Goal: Task Accomplishment & Management: Manage account settings

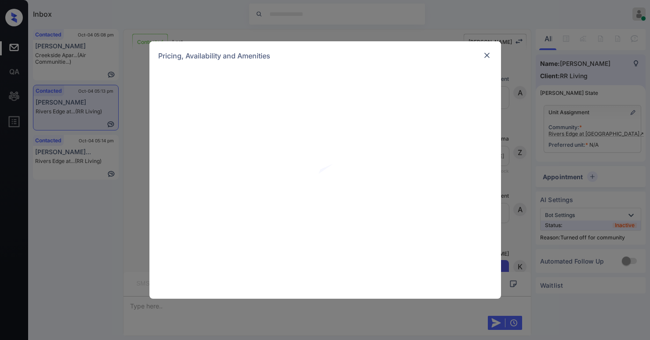
scroll to position [880, 0]
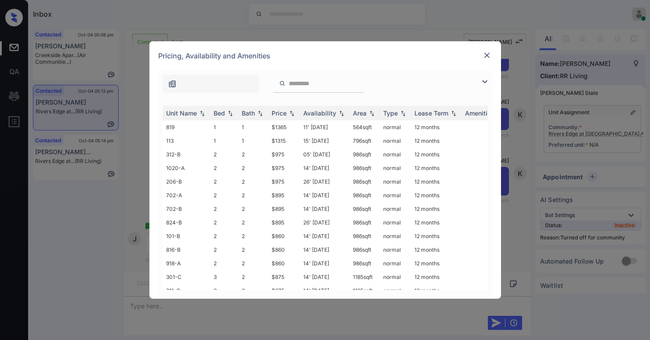
click at [486, 85] on img at bounding box center [485, 82] width 11 height 11
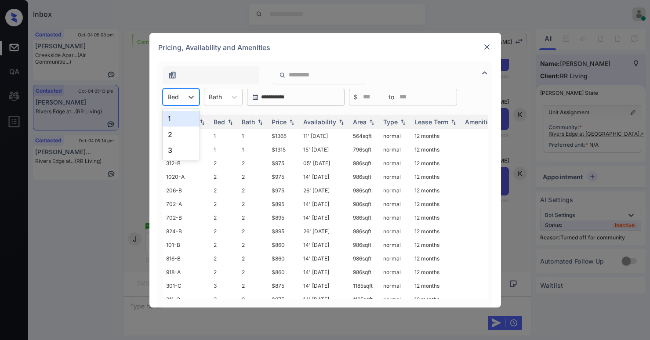
click at [176, 100] on div at bounding box center [173, 96] width 11 height 9
click at [179, 115] on div "1" at bounding box center [181, 119] width 37 height 16
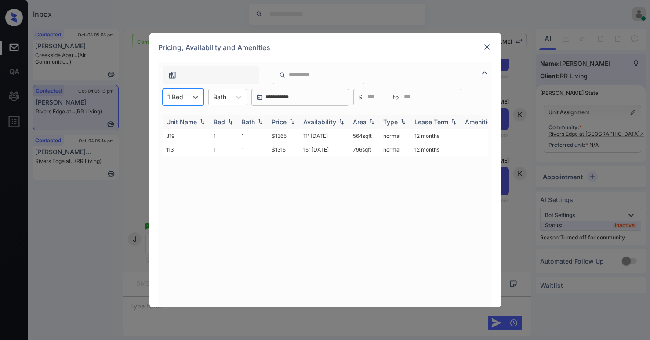
click at [278, 128] on th "Price" at bounding box center [284, 122] width 32 height 15
click at [279, 128] on th "Price" at bounding box center [284, 122] width 32 height 15
click at [281, 128] on th "Price" at bounding box center [284, 122] width 32 height 15
click at [282, 124] on div "Price" at bounding box center [279, 121] width 15 height 7
click at [286, 122] on div "Price" at bounding box center [279, 121] width 15 height 7
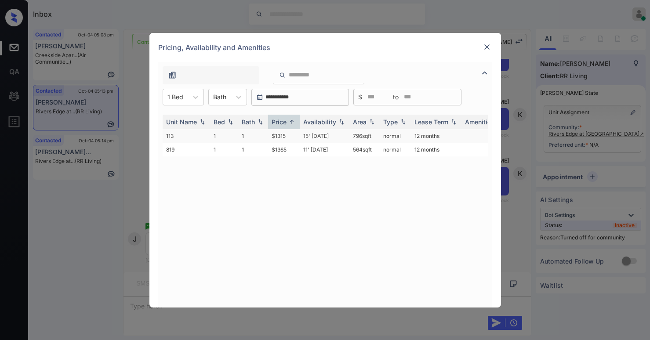
click at [284, 139] on td "$1315" at bounding box center [284, 136] width 32 height 14
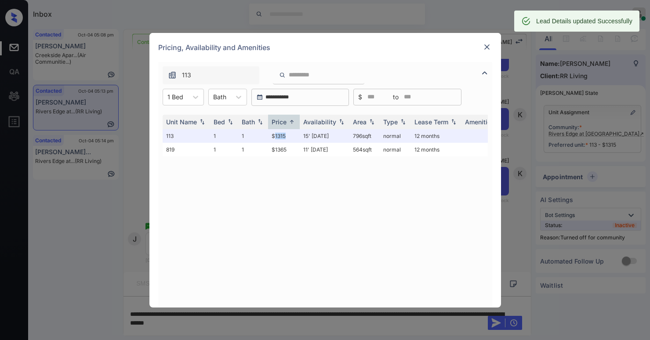
click at [484, 47] on img at bounding box center [487, 47] width 9 height 9
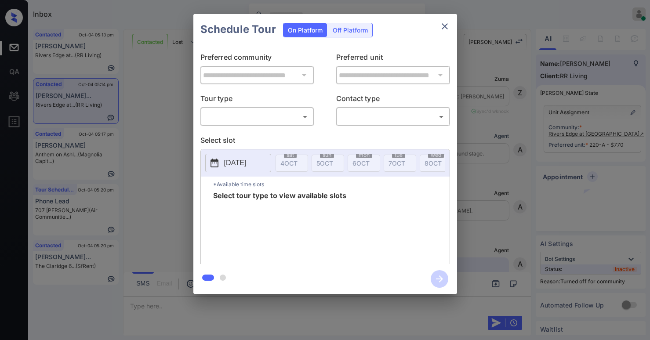
scroll to position [3185, 0]
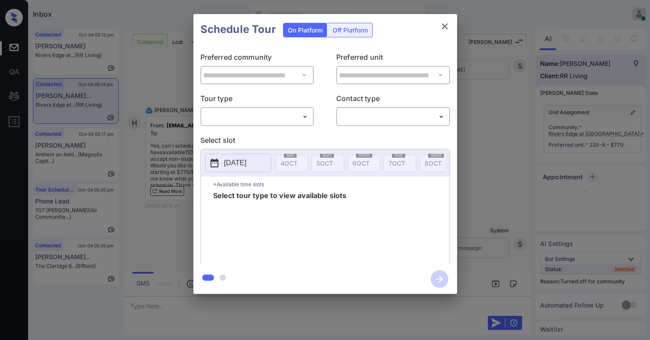
click at [270, 112] on body "Inbox Paolo Gabriel Online Set yourself offline Set yourself on break Profile S…" at bounding box center [325, 170] width 650 height 340
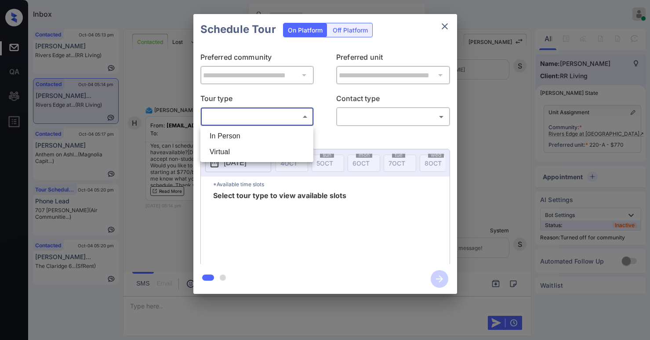
click at [260, 130] on li "In Person" at bounding box center [257, 136] width 109 height 16
type input "********"
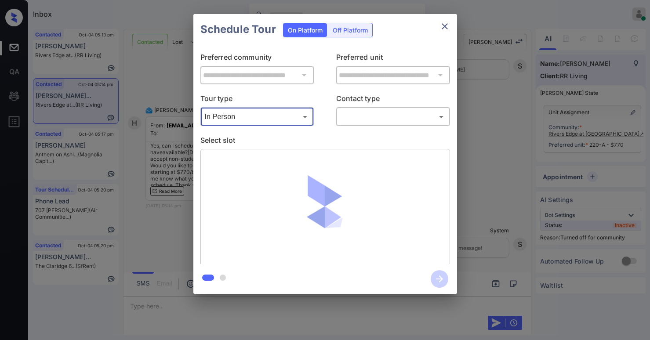
click at [355, 114] on body "Inbox Paolo Gabriel Online Set yourself offline Set yourself on break Profile S…" at bounding box center [325, 170] width 650 height 340
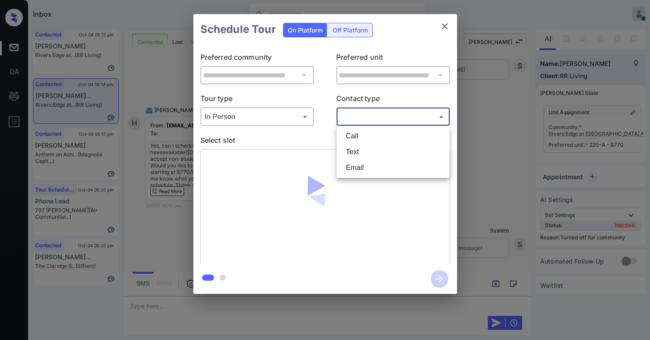
click at [363, 151] on li "Text" at bounding box center [393, 152] width 109 height 16
type input "****"
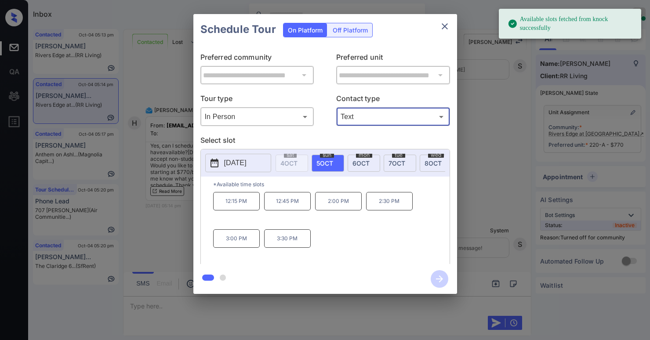
click at [358, 160] on span "6 OCT" at bounding box center [361, 163] width 17 height 7
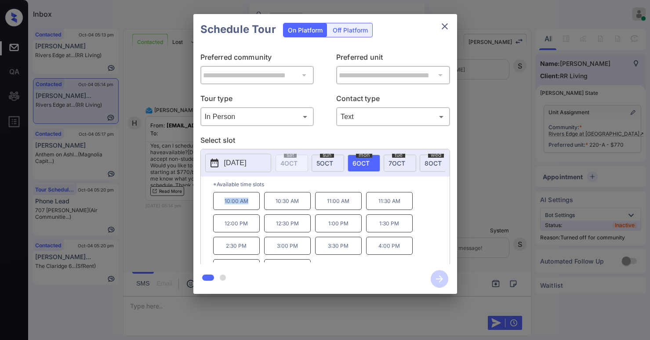
drag, startPoint x: 228, startPoint y: 206, endPoint x: 251, endPoint y: 204, distance: 23.0
click at [251, 204] on p "10:00 AM" at bounding box center [236, 201] width 47 height 18
copy p "10:00 AM"
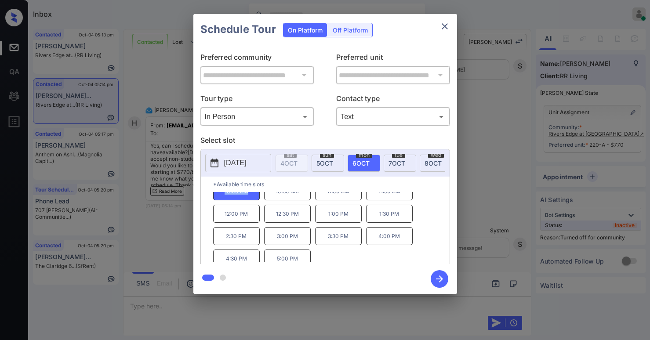
scroll to position [15, 0]
click at [447, 23] on icon "close" at bounding box center [445, 26] width 11 height 11
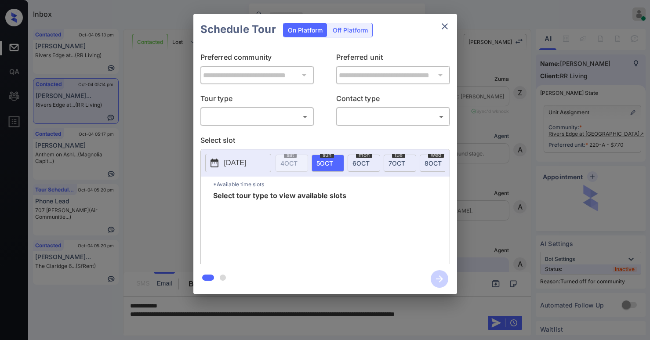
scroll to position [3009, 0]
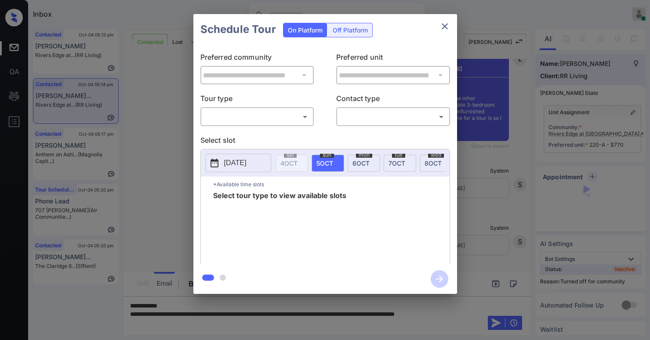
click at [278, 123] on body "Inbox Paolo Gabriel Online Set yourself offline Set yourself on break Profile S…" at bounding box center [325, 170] width 650 height 340
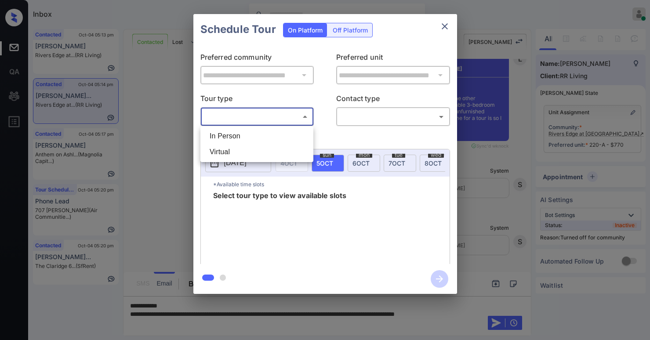
click at [274, 132] on li "In Person" at bounding box center [257, 136] width 109 height 16
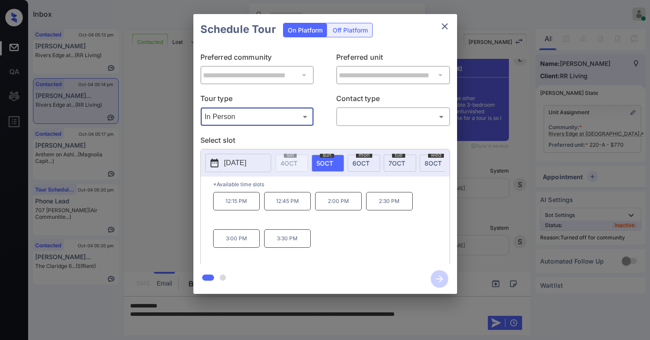
type input "********"
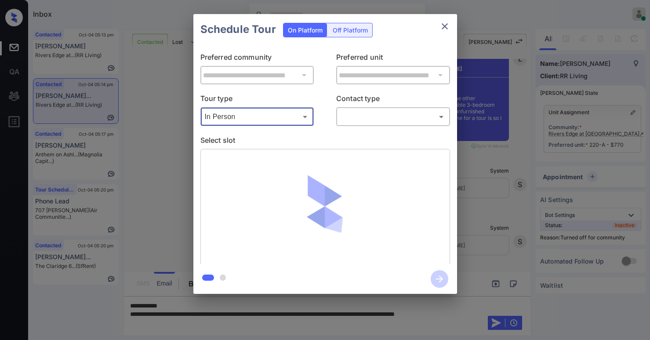
click at [356, 116] on body "Inbox Paolo Gabriel Online Set yourself offline Set yourself on break Profile S…" at bounding box center [325, 170] width 650 height 340
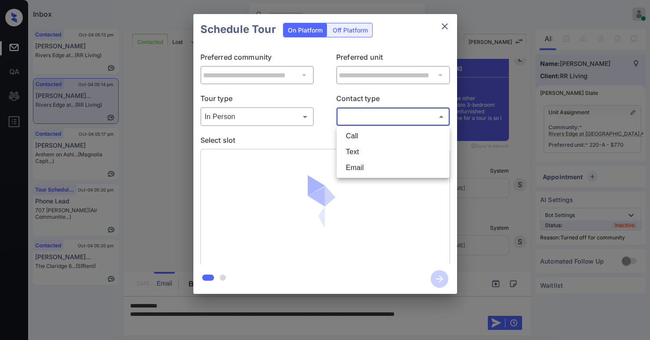
click at [363, 168] on li "Email" at bounding box center [393, 168] width 109 height 16
type input "*****"
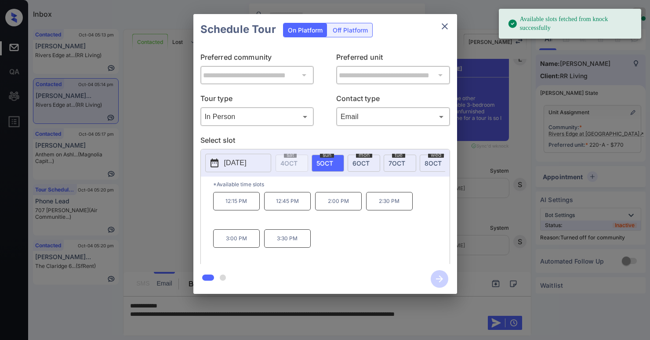
click at [361, 161] on span "6 OCT" at bounding box center [361, 163] width 17 height 7
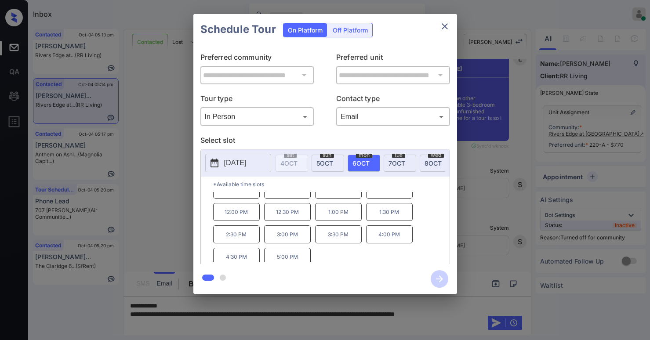
scroll to position [15, 0]
click at [446, 28] on icon "close" at bounding box center [445, 26] width 11 height 11
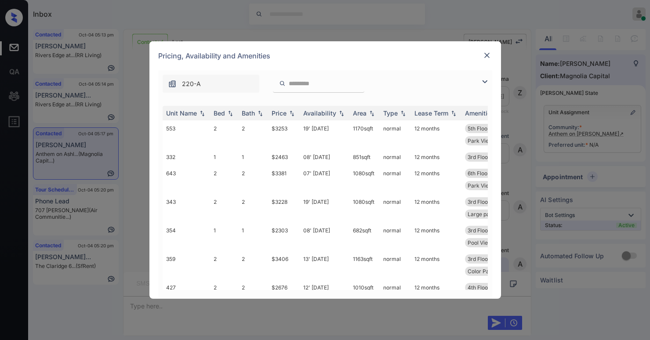
scroll to position [796, 0]
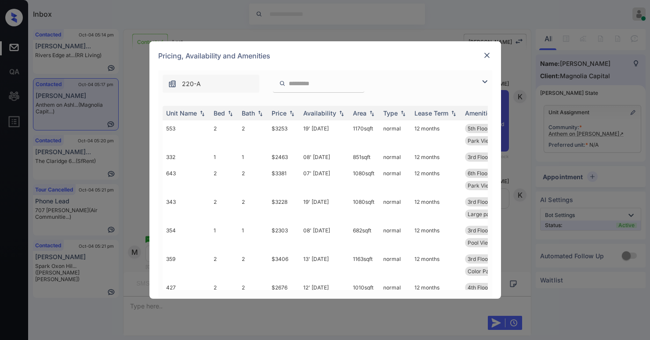
click at [487, 86] on img at bounding box center [485, 82] width 11 height 11
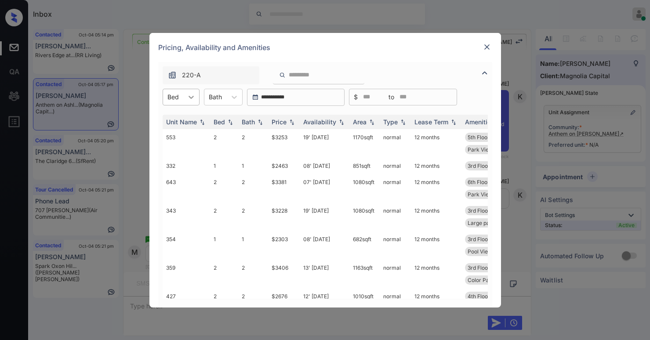
click at [191, 101] on icon at bounding box center [191, 97] width 9 height 9
click at [182, 129] on div "2" at bounding box center [181, 135] width 37 height 16
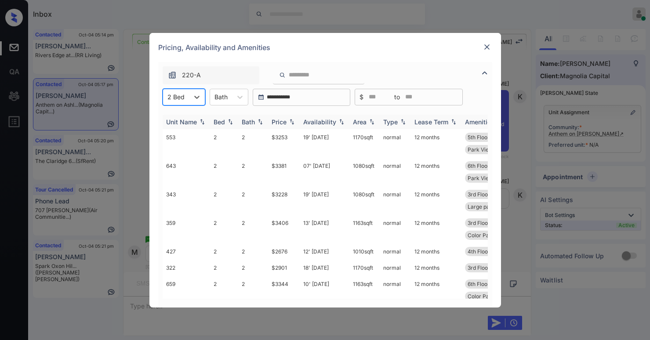
click at [273, 119] on div "Price" at bounding box center [279, 121] width 15 height 7
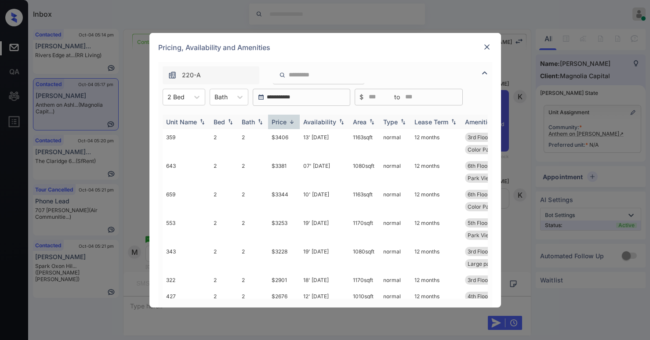
click at [276, 121] on div "Price" at bounding box center [279, 121] width 15 height 7
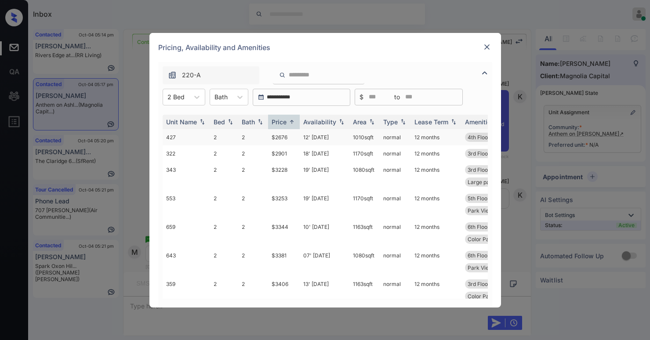
click at [288, 137] on td "$2676" at bounding box center [284, 137] width 32 height 16
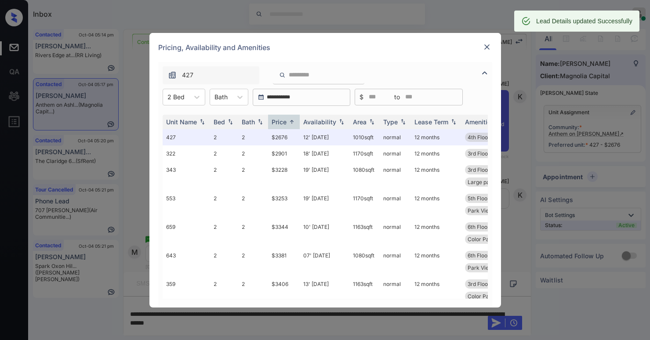
click at [486, 48] on img at bounding box center [487, 47] width 9 height 9
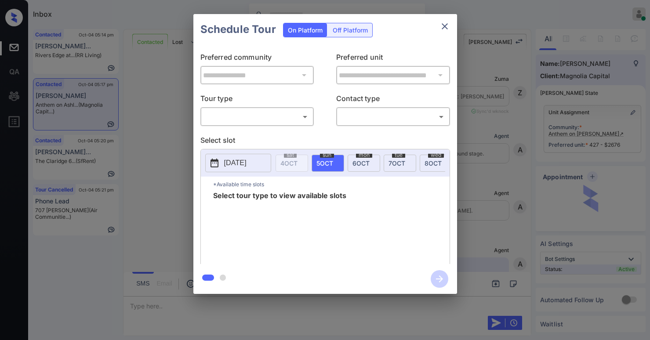
scroll to position [1130, 0]
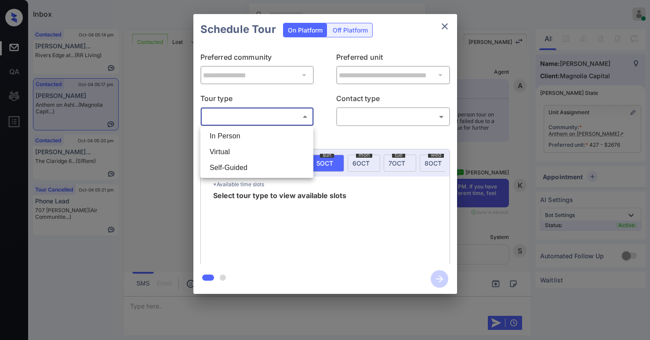
click at [252, 118] on body "Inbox Paolo Gabriel Online Set yourself offline Set yourself on break Profile S…" at bounding box center [325, 170] width 650 height 340
click at [242, 137] on li "In Person" at bounding box center [257, 136] width 109 height 16
type input "********"
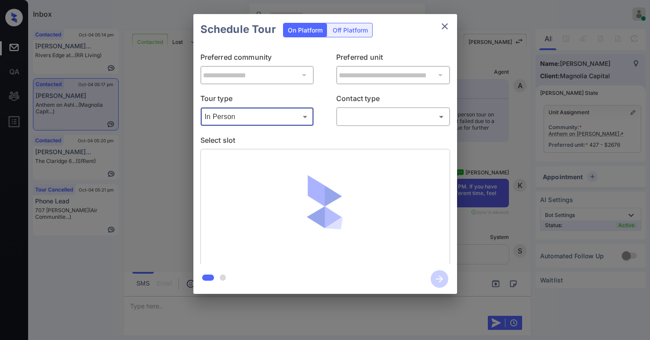
click at [382, 121] on body "Inbox Paolo Gabriel Online Set yourself offline Set yourself on break Profile S…" at bounding box center [325, 170] width 650 height 340
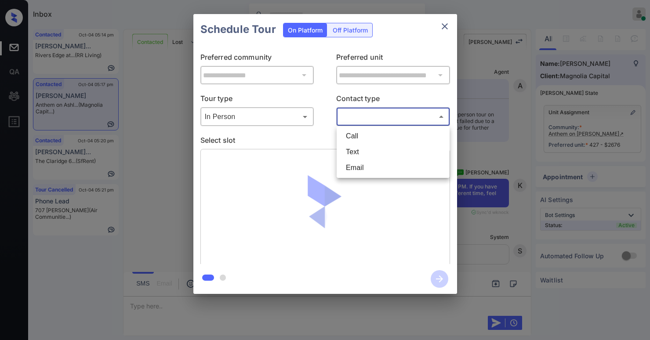
click at [369, 149] on li "Text" at bounding box center [393, 152] width 109 height 16
type input "****"
click at [448, 25] on icon "close" at bounding box center [445, 26] width 11 height 11
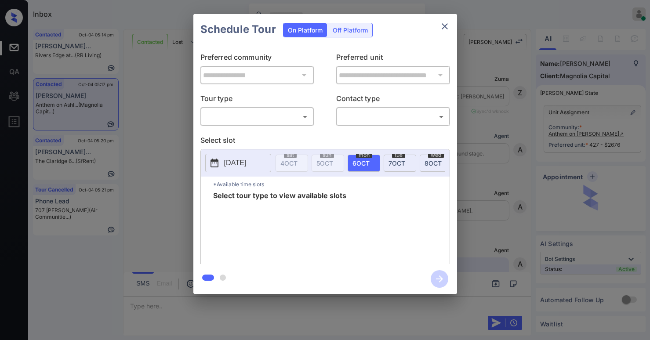
scroll to position [778, 0]
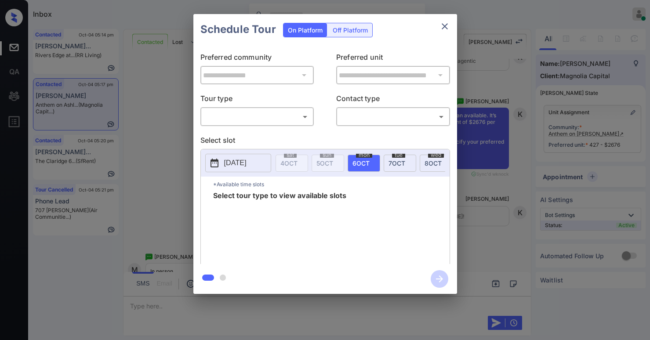
click at [260, 121] on body "Inbox [PERSON_NAME] Online Set yourself offline Set yourself on break Profile S…" at bounding box center [325, 170] width 650 height 340
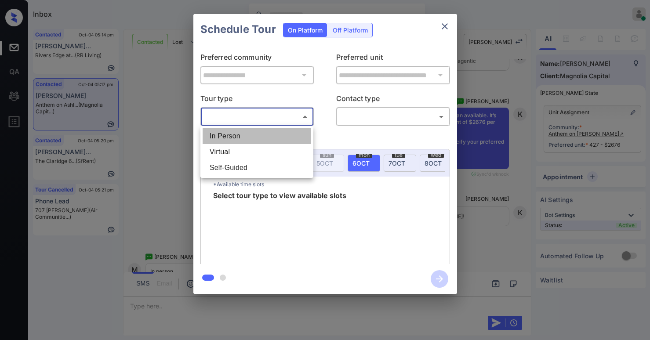
click at [248, 139] on li "In Person" at bounding box center [257, 136] width 109 height 16
type input "********"
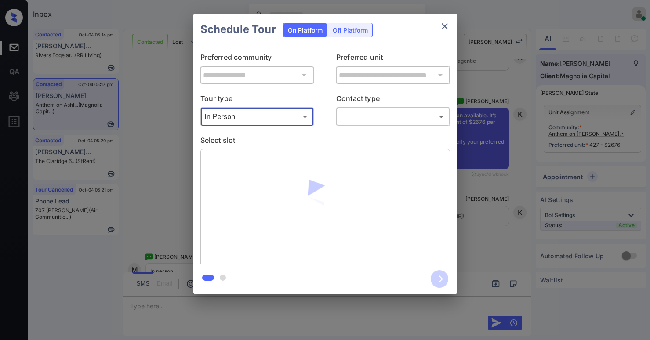
click at [361, 120] on body "Inbox [PERSON_NAME] Online Set yourself offline Set yourself on break Profile S…" at bounding box center [325, 170] width 650 height 340
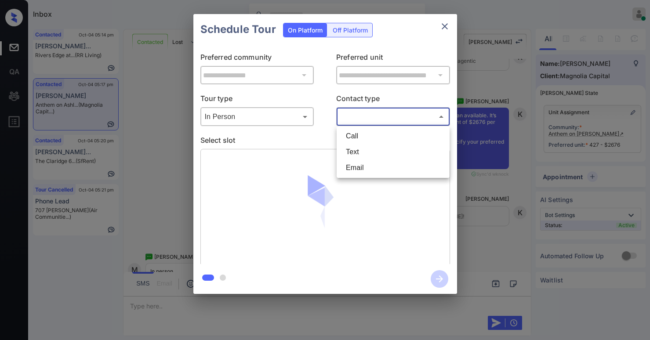
click at [365, 151] on li "Text" at bounding box center [393, 152] width 109 height 16
type input "****"
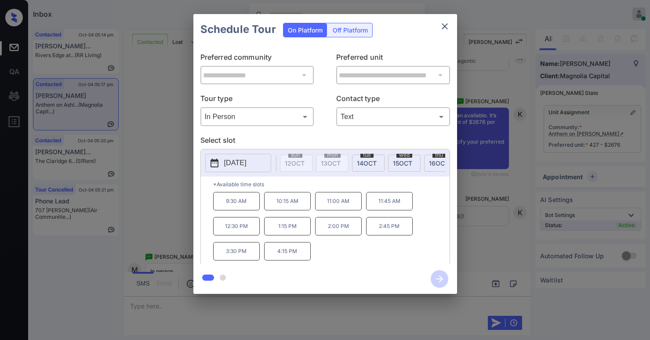
scroll to position [0, 303]
click at [349, 164] on span "14 OCT" at bounding box center [348, 163] width 20 height 7
click at [447, 22] on icon "close" at bounding box center [445, 26] width 11 height 11
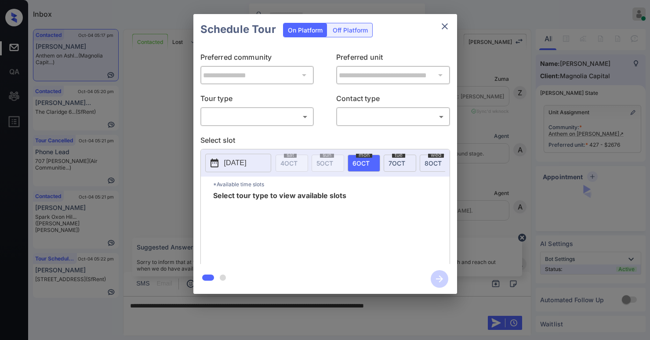
scroll to position [1086, 0]
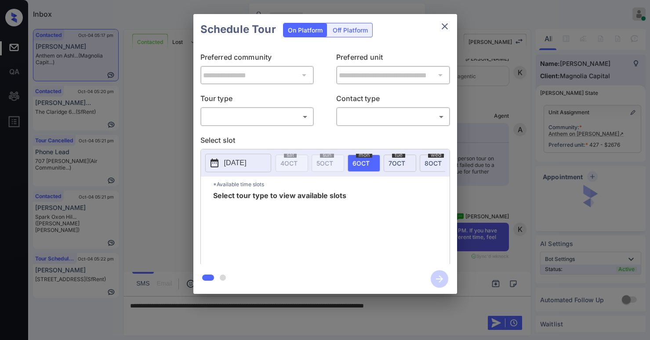
click at [242, 123] on body "Inbox Paolo Gabriel Online Set yourself offline Set yourself on break Profile S…" at bounding box center [325, 170] width 650 height 340
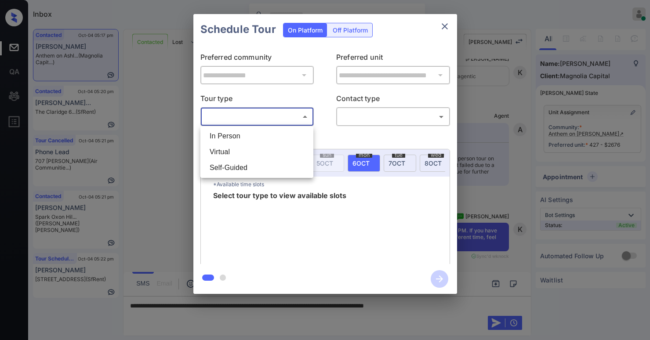
click at [239, 135] on li "In Person" at bounding box center [257, 136] width 109 height 16
type input "********"
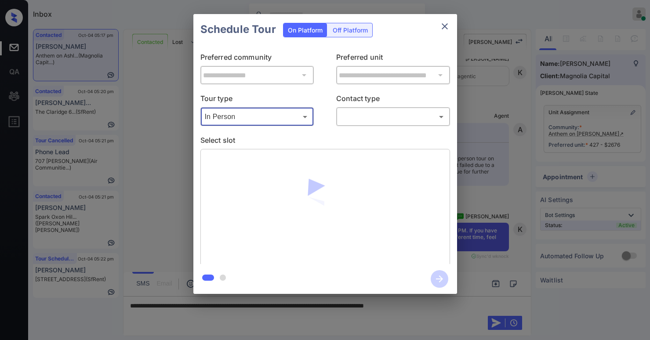
click at [363, 118] on body "Inbox Paolo Gabriel Online Set yourself offline Set yourself on break Profile S…" at bounding box center [325, 170] width 650 height 340
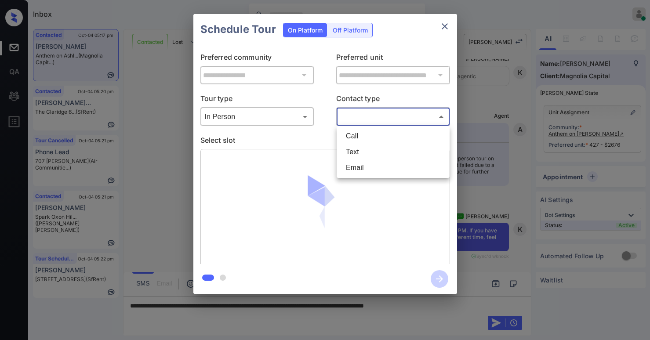
click at [359, 150] on li "Text" at bounding box center [393, 152] width 109 height 16
type input "****"
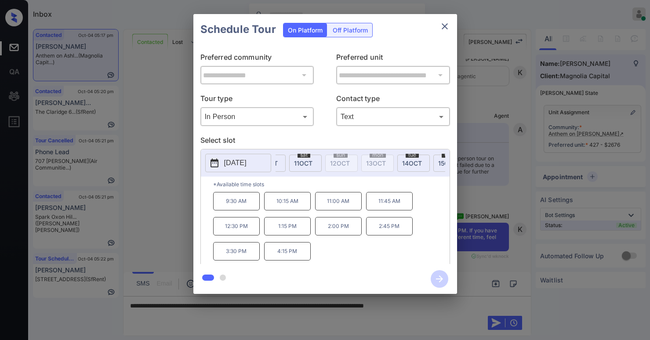
scroll to position [0, 252]
click at [401, 161] on span "14 OCT" at bounding box center [400, 163] width 20 height 7
click at [448, 20] on button "close" at bounding box center [445, 27] width 18 height 18
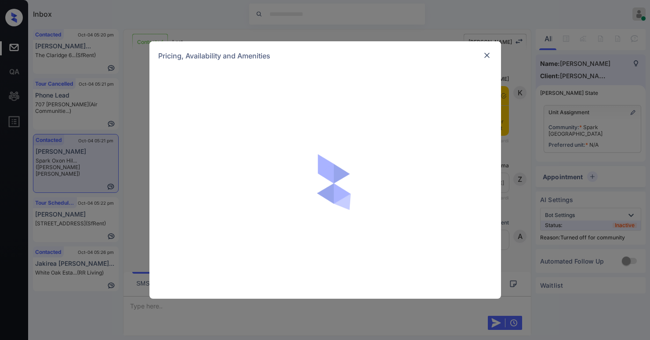
scroll to position [896, 0]
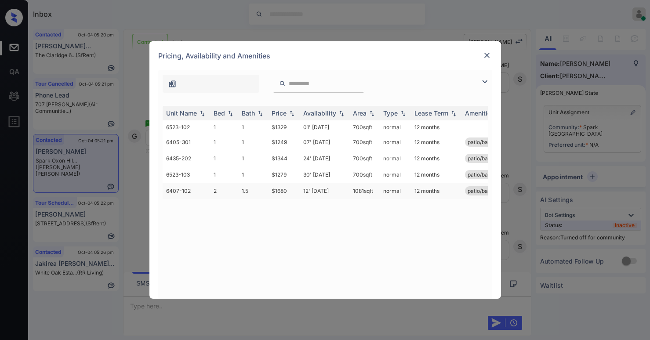
click at [278, 190] on td "$1680" at bounding box center [284, 191] width 32 height 16
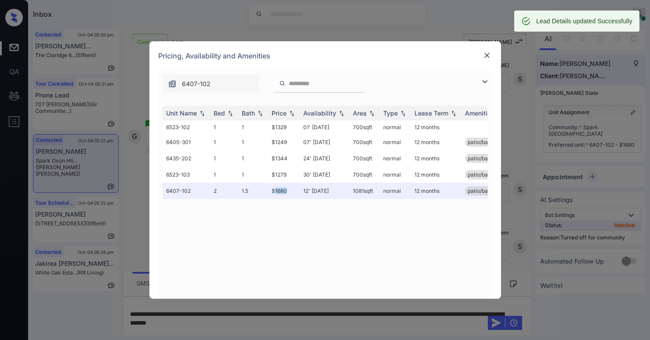
click at [489, 55] on img at bounding box center [487, 55] width 9 height 9
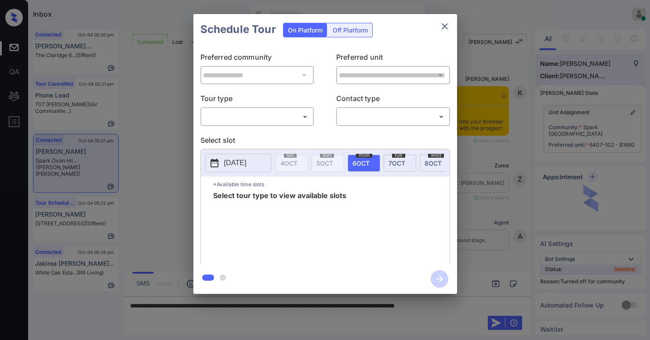
scroll to position [953, 0]
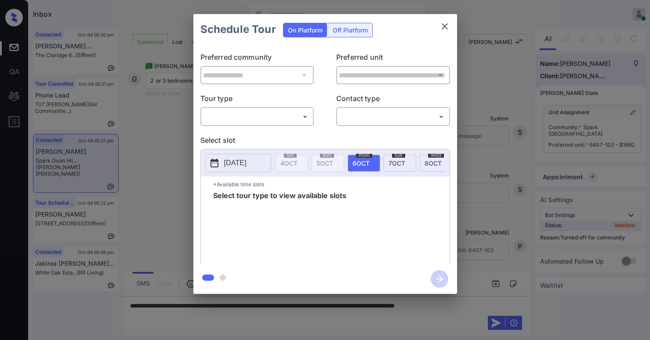
click at [280, 108] on div "​ ​" at bounding box center [258, 116] width 114 height 19
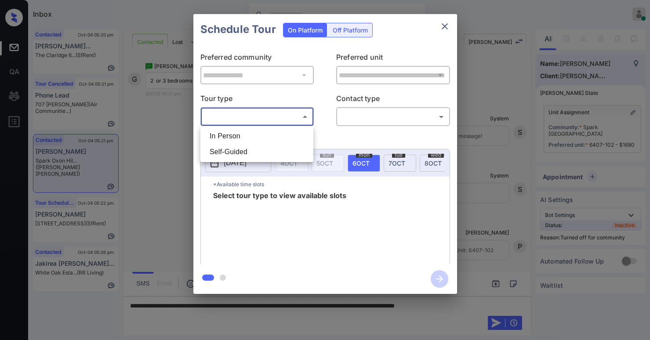
click at [274, 119] on body "Inbox [PERSON_NAME] Online Set yourself offline Set yourself on break Profile S…" at bounding box center [325, 170] width 650 height 340
click at [256, 143] on li "In Person" at bounding box center [257, 136] width 109 height 16
type input "********"
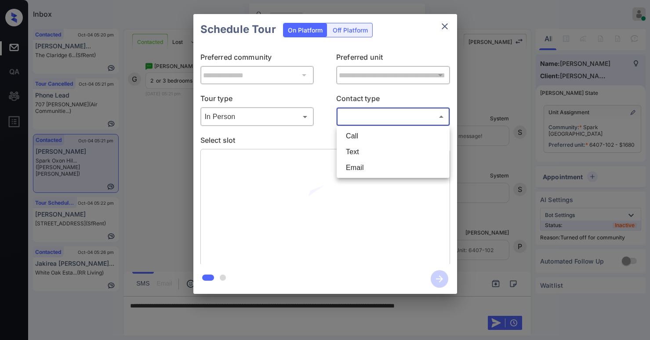
click at [386, 119] on body "Inbox [PERSON_NAME] Online Set yourself offline Set yourself on break Profile S…" at bounding box center [325, 170] width 650 height 340
click at [368, 156] on li "Text" at bounding box center [393, 152] width 109 height 16
type input "****"
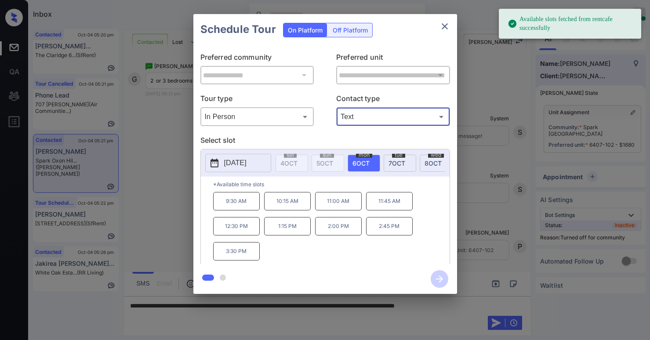
click at [449, 28] on icon "close" at bounding box center [445, 26] width 11 height 11
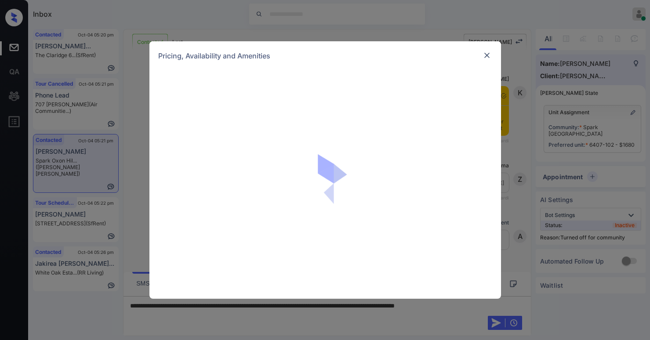
scroll to position [953, 0]
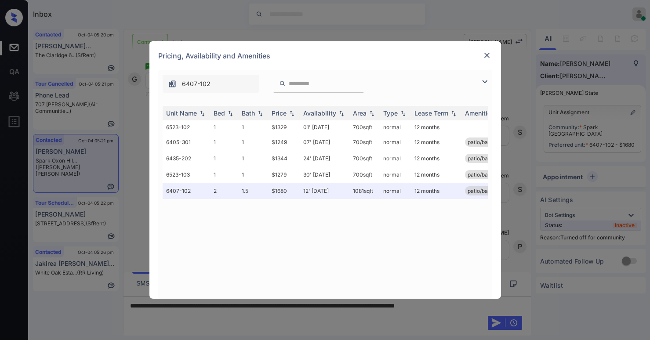
click at [489, 52] on img at bounding box center [487, 55] width 9 height 9
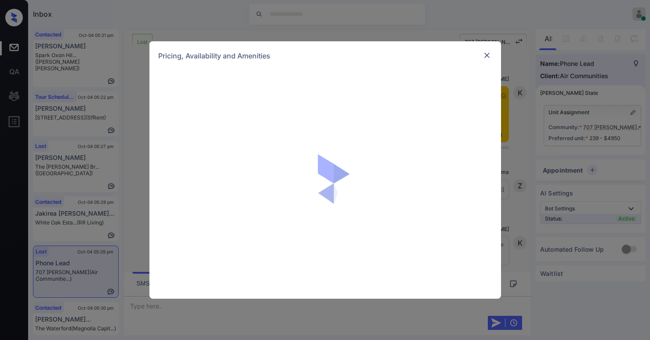
scroll to position [3745, 0]
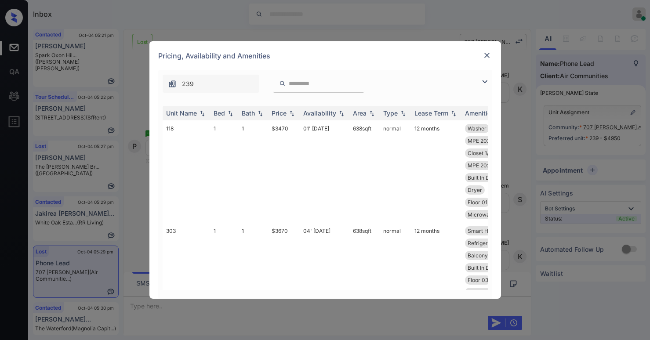
click at [481, 84] on img at bounding box center [485, 82] width 11 height 11
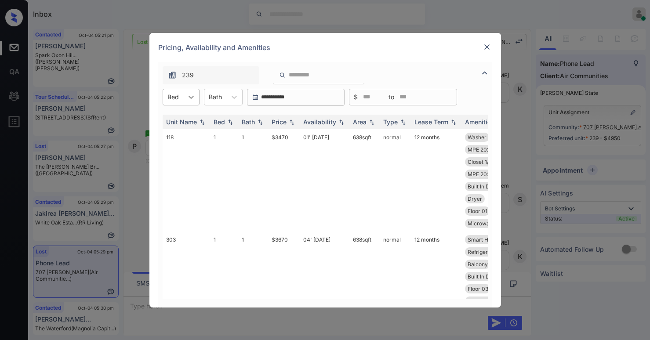
click at [195, 99] on icon at bounding box center [191, 97] width 9 height 9
click at [179, 133] on div "2" at bounding box center [181, 135] width 37 height 16
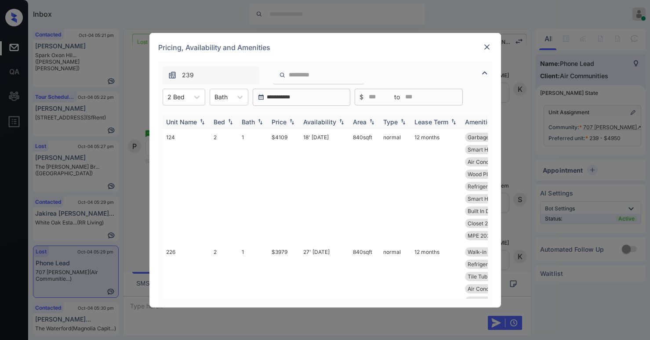
click at [285, 120] on div "Price" at bounding box center [279, 121] width 15 height 7
click at [285, 121] on div "Price" at bounding box center [279, 121] width 15 height 7
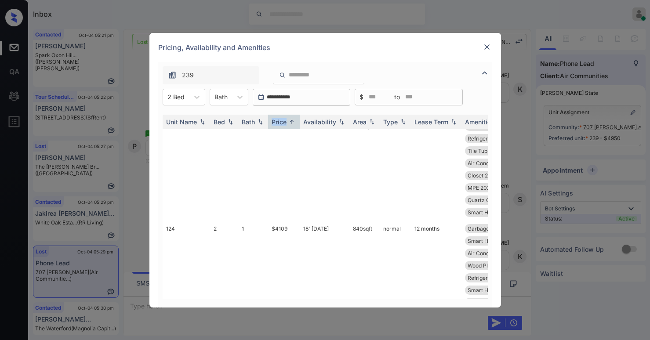
scroll to position [44, 0]
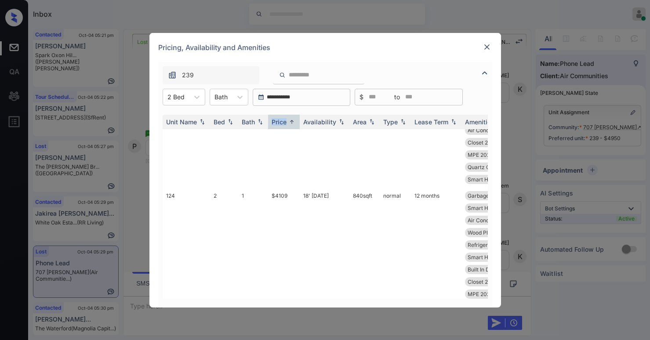
click at [488, 51] on img at bounding box center [487, 47] width 9 height 9
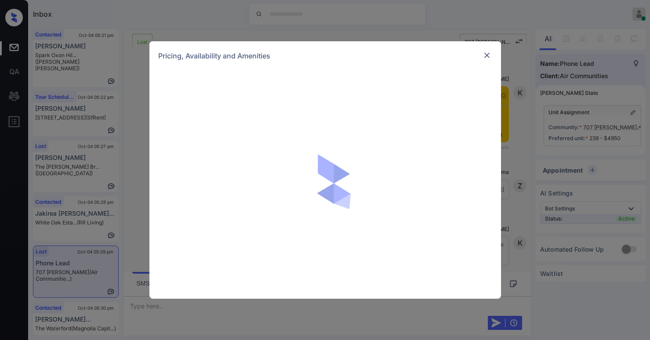
scroll to position [2513, 0]
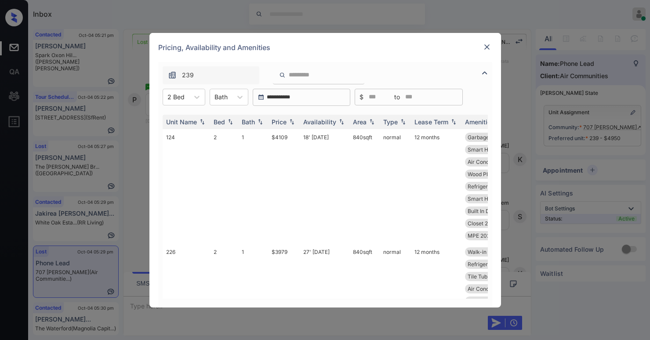
click at [481, 46] on div "Pricing, Availability and Amenities" at bounding box center [326, 47] width 352 height 29
click at [488, 51] on div at bounding box center [487, 47] width 11 height 11
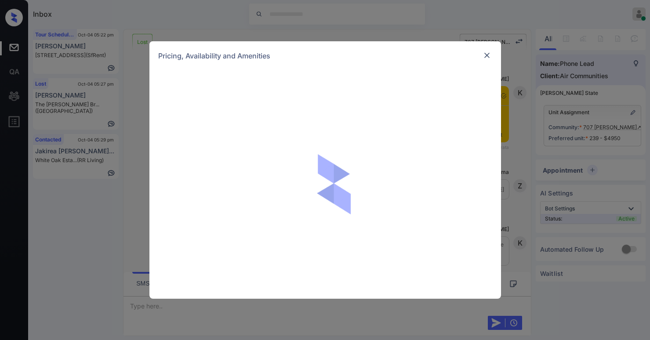
scroll to position [1590, 0]
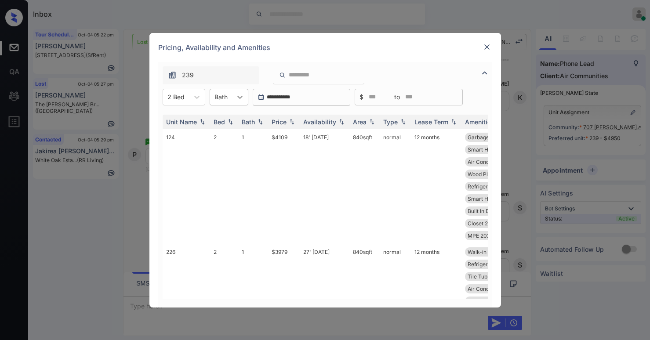
click at [240, 96] on icon at bounding box center [240, 97] width 9 height 9
click at [227, 131] on div "2" at bounding box center [229, 135] width 39 height 16
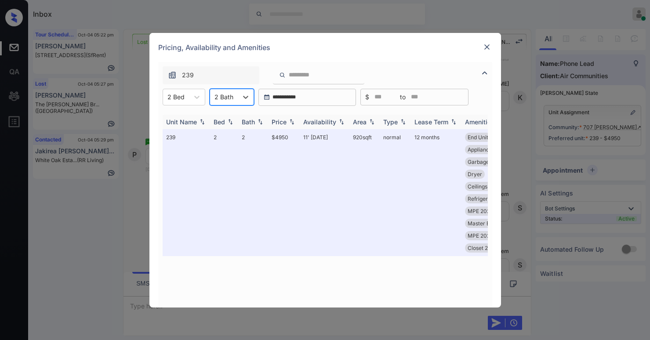
click at [283, 122] on div "Price" at bounding box center [279, 121] width 15 height 7
click at [193, 99] on icon at bounding box center [197, 97] width 9 height 9
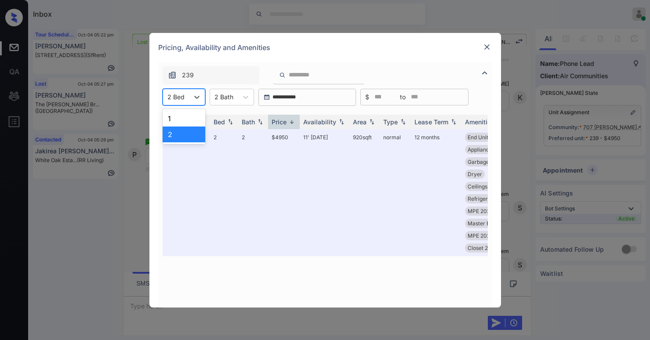
click at [183, 131] on div "2" at bounding box center [184, 135] width 43 height 16
click at [176, 99] on div at bounding box center [173, 96] width 11 height 9
click at [172, 135] on div "2" at bounding box center [181, 135] width 37 height 16
click at [222, 99] on div at bounding box center [224, 96] width 19 height 9
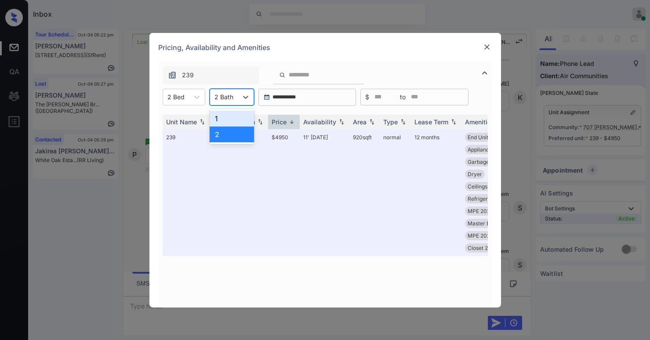
click at [222, 122] on div "1" at bounding box center [232, 119] width 44 height 16
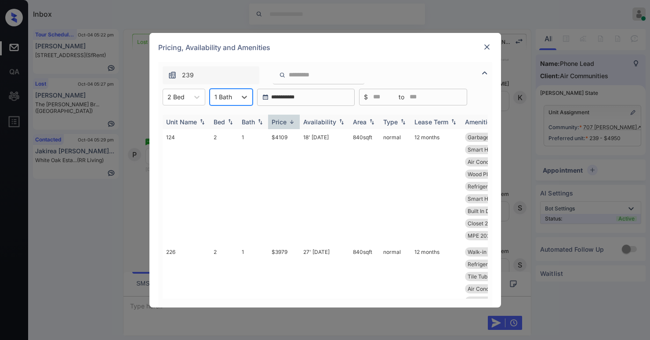
click at [283, 121] on div "Price" at bounding box center [279, 121] width 15 height 7
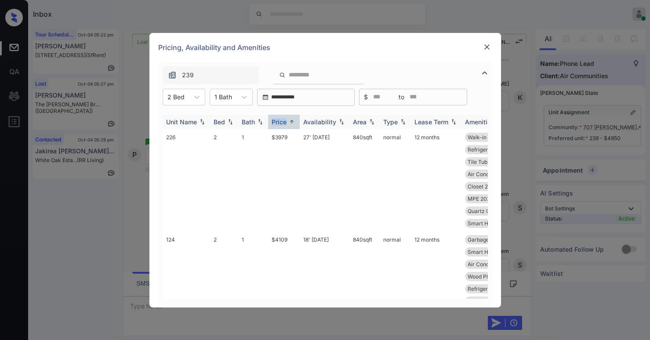
click at [284, 122] on div "Price" at bounding box center [279, 121] width 15 height 7
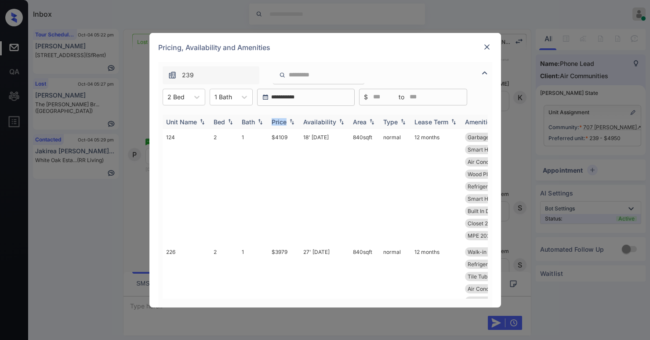
click at [284, 122] on div "Price" at bounding box center [279, 121] width 15 height 7
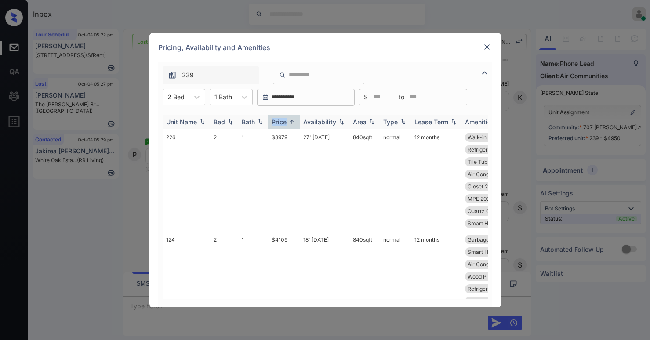
click at [284, 122] on div "Price" at bounding box center [279, 121] width 15 height 7
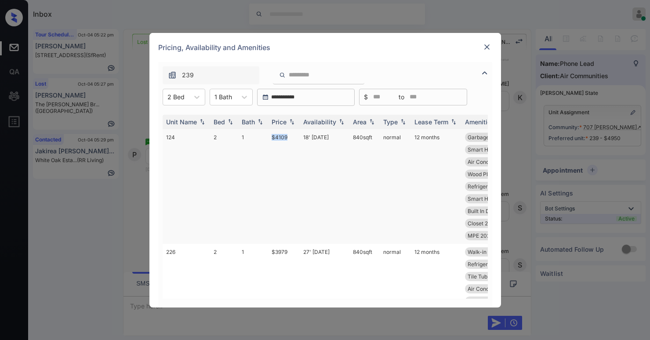
drag, startPoint x: 292, startPoint y: 138, endPoint x: 267, endPoint y: 141, distance: 25.7
click at [267, 141] on tr "124 2 1 $4109 18' Sep 25 840 sqft normal 12 months Garbage disposa... Dishwashe…" at bounding box center [393, 186] width 460 height 115
copy tr "$4109"
click at [194, 99] on icon at bounding box center [197, 97] width 9 height 9
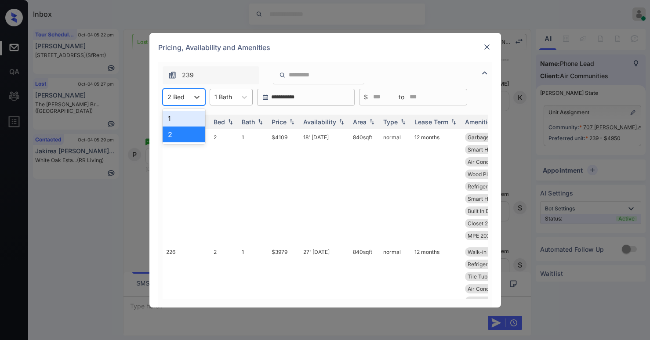
click at [233, 99] on div "1 Bath" at bounding box center [223, 97] width 26 height 13
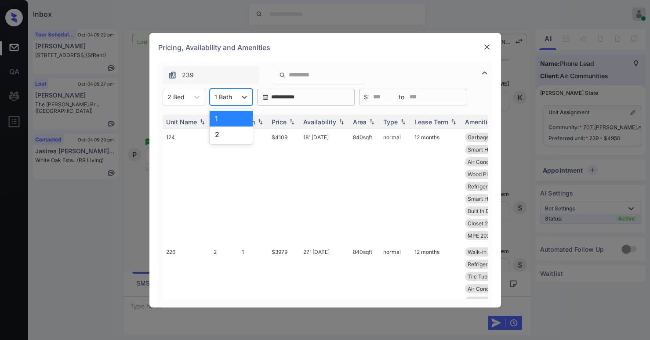
click at [234, 99] on div "1 Bath" at bounding box center [223, 97] width 26 height 13
click at [234, 102] on div "1 Bath" at bounding box center [223, 97] width 26 height 13
click at [228, 135] on div "2" at bounding box center [231, 135] width 43 height 16
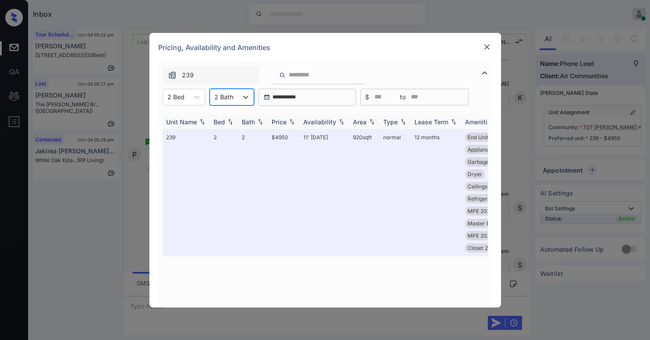
click at [285, 122] on div "Price" at bounding box center [279, 121] width 15 height 7
click at [238, 95] on div at bounding box center [246, 97] width 16 height 16
click at [234, 118] on div "1" at bounding box center [232, 119] width 44 height 16
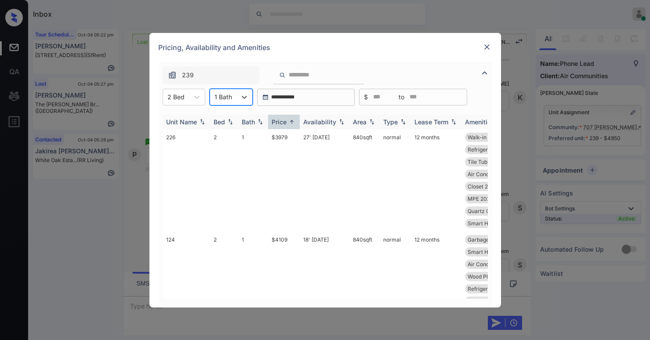
click at [285, 125] on div "Price" at bounding box center [279, 121] width 15 height 7
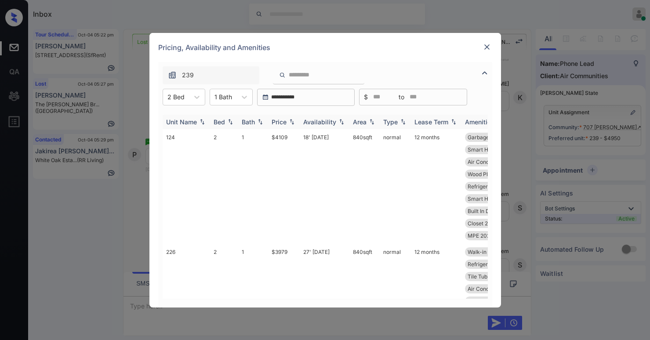
click at [285, 125] on div "Price" at bounding box center [279, 121] width 15 height 7
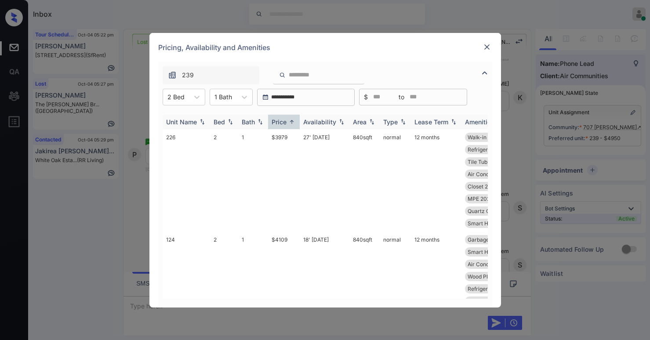
click at [285, 125] on div "Price" at bounding box center [279, 121] width 15 height 7
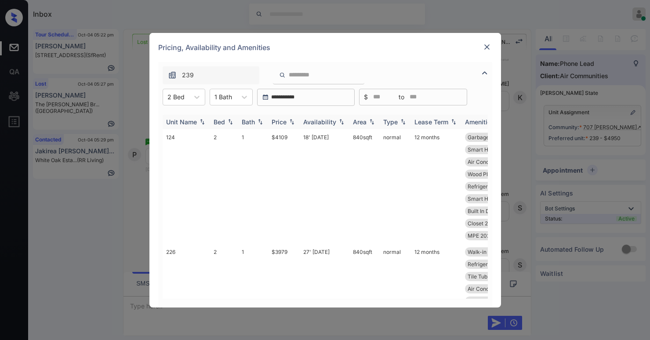
click at [285, 125] on div "Price" at bounding box center [279, 121] width 15 height 7
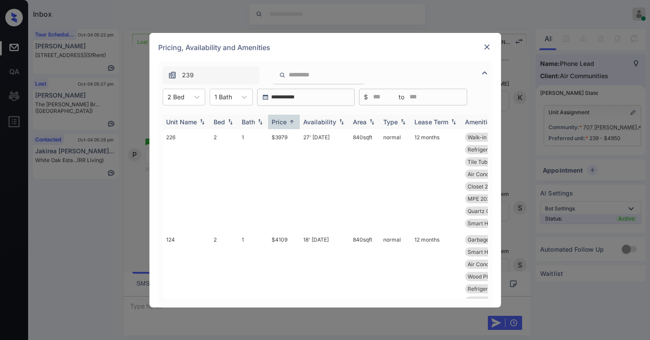
click at [285, 125] on div "Price" at bounding box center [279, 121] width 15 height 7
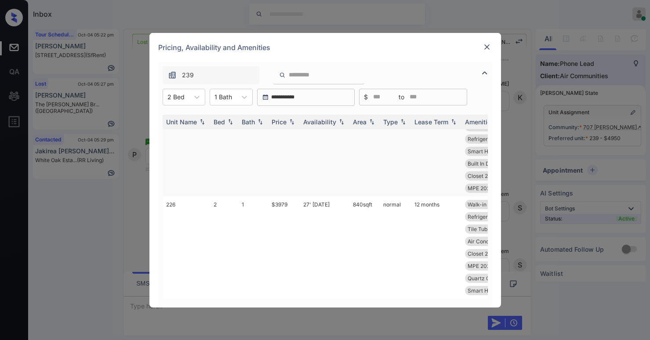
scroll to position [0, 0]
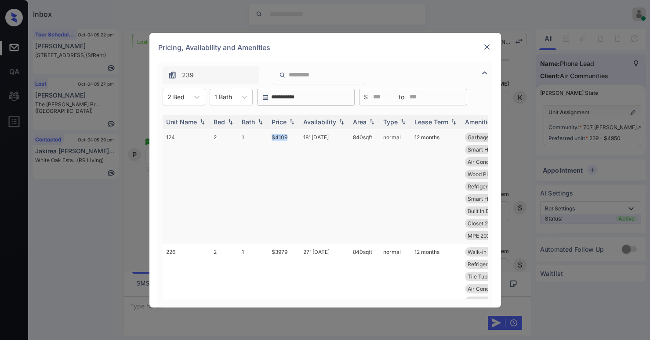
drag, startPoint x: 273, startPoint y: 135, endPoint x: 293, endPoint y: 139, distance: 20.4
click at [291, 139] on tr "124 2 1 $4109 18' Sep 25 840 sqft normal 12 months Garbage disposa... Dishwashe…" at bounding box center [393, 186] width 460 height 115
copy tr "$4109"
click at [488, 44] on img at bounding box center [487, 47] width 9 height 9
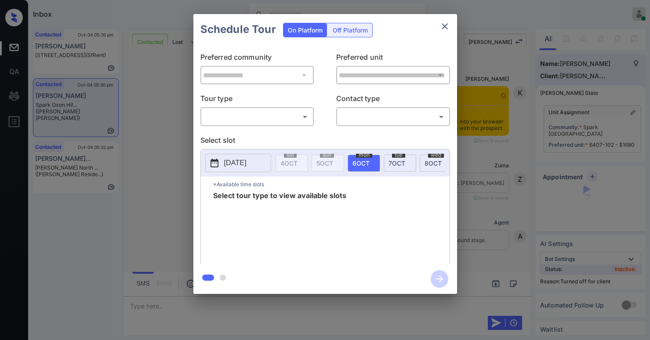
scroll to position [1250, 0]
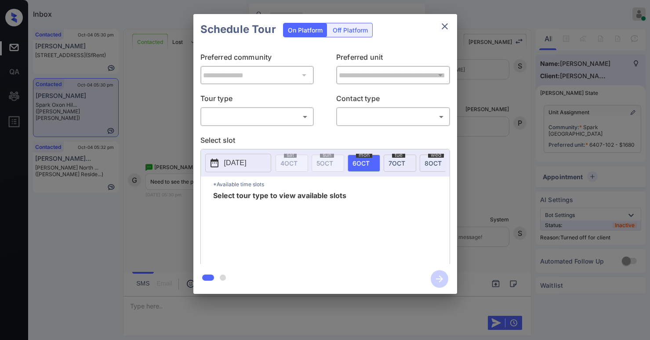
click at [295, 117] on body "Inbox [PERSON_NAME] Online Set yourself offline Set yourself on break Profile S…" at bounding box center [325, 170] width 650 height 340
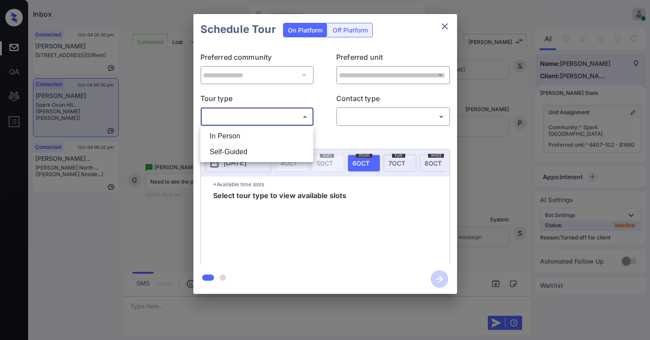
click at [282, 135] on li "In Person" at bounding box center [257, 136] width 109 height 16
type input "********"
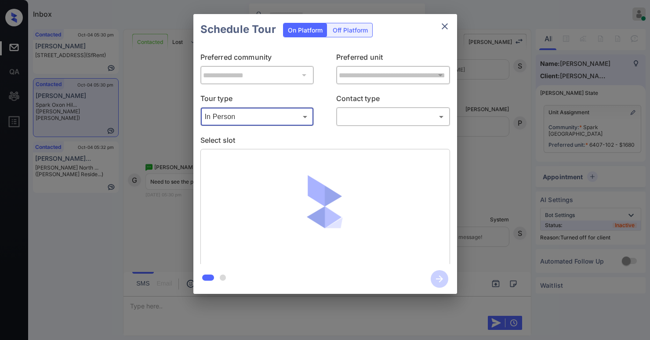
click at [392, 121] on body "Inbox [PERSON_NAME] Online Set yourself offline Set yourself on break Profile S…" at bounding box center [325, 170] width 650 height 340
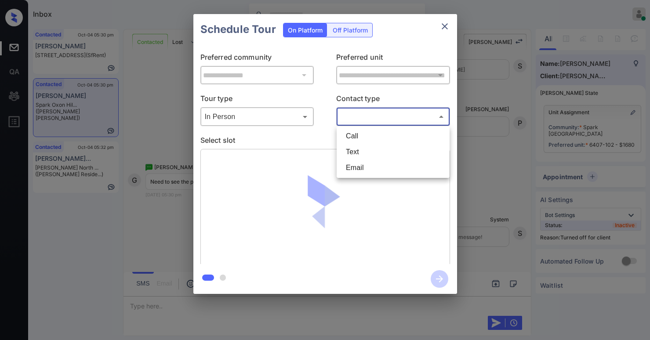
click at [383, 151] on li "Text" at bounding box center [393, 152] width 109 height 16
type input "****"
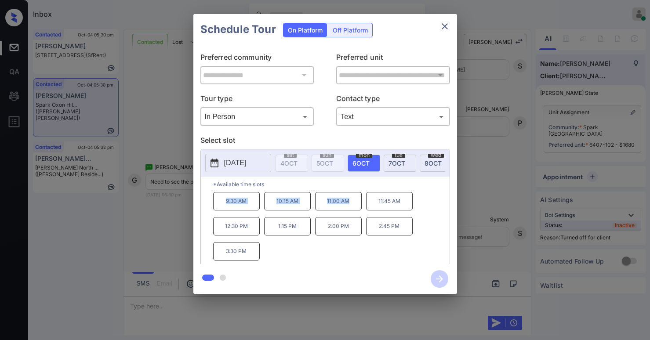
drag, startPoint x: 225, startPoint y: 205, endPoint x: 360, endPoint y: 208, distance: 135.0
click at [360, 208] on div "9:30 AM 10:15 AM 11:00 AM 11:45 AM 12:30 PM 1:15 PM 2:00 PM 2:45 PM 3:30 PM" at bounding box center [331, 227] width 237 height 70
copy div "9:30 AM 10:15 AM 11:00 AM"
click at [448, 29] on icon "close" at bounding box center [445, 26] width 11 height 11
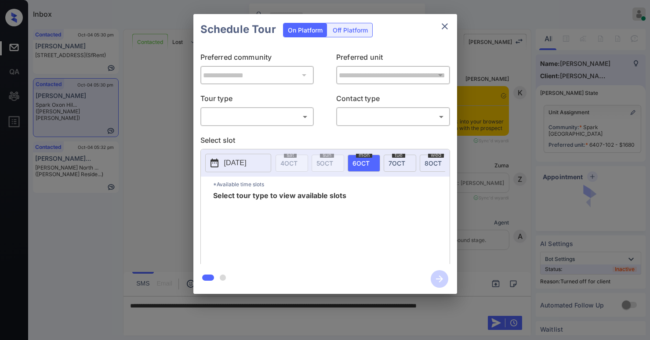
scroll to position [1030, 0]
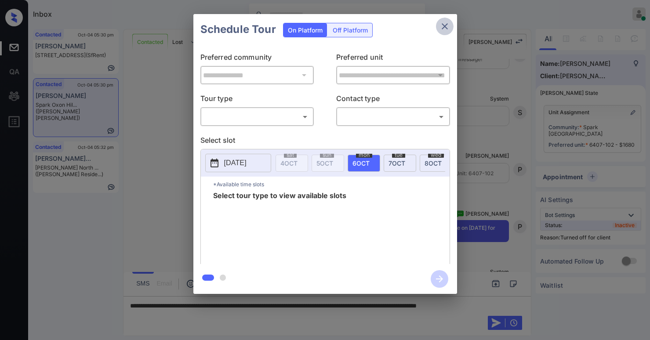
click at [448, 28] on icon "close" at bounding box center [445, 26] width 11 height 11
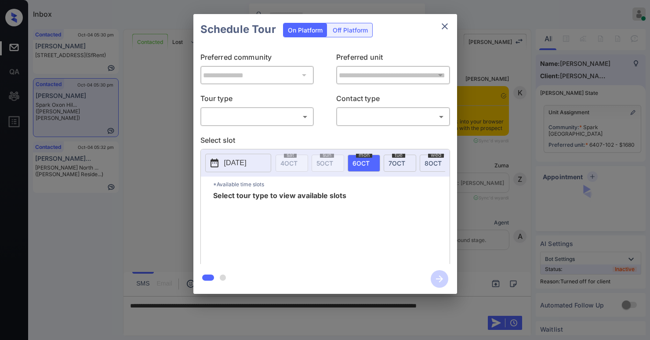
scroll to position [1294, 0]
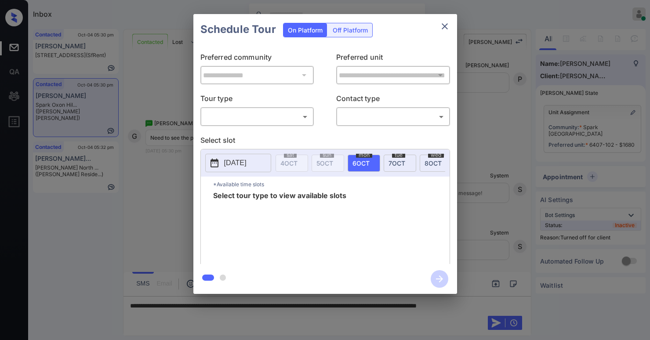
click at [252, 118] on body "Inbox [PERSON_NAME] Online Set yourself offline Set yourself on break Profile S…" at bounding box center [325, 170] width 650 height 340
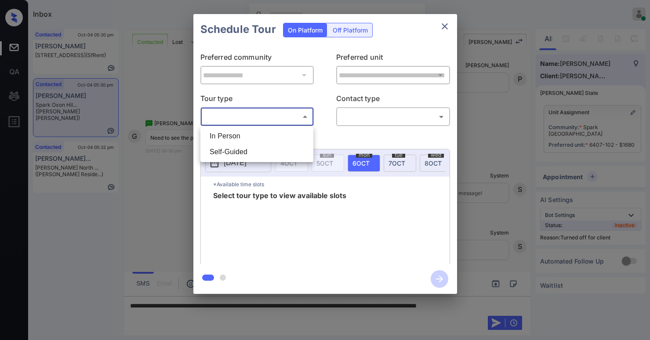
click at [250, 135] on li "In Person" at bounding box center [257, 136] width 109 height 16
type input "********"
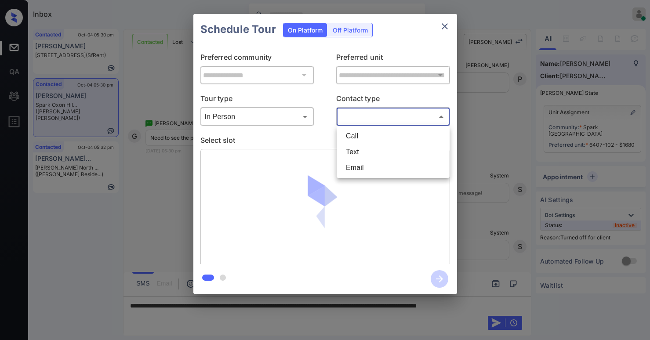
click at [356, 110] on body "Inbox [PERSON_NAME] Online Set yourself offline Set yourself on break Profile S…" at bounding box center [325, 170] width 650 height 340
click at [358, 148] on li "Text" at bounding box center [393, 152] width 109 height 16
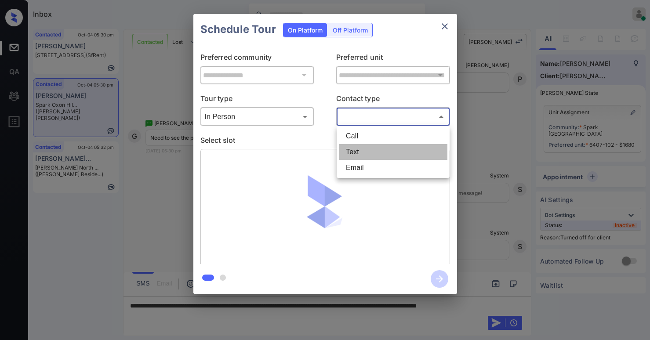
type input "****"
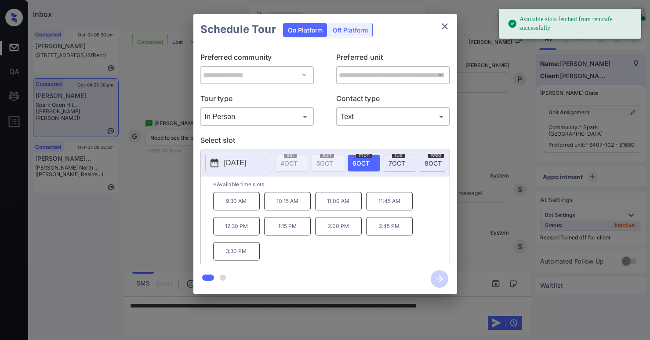
click at [471, 217] on div "**********" at bounding box center [325, 154] width 650 height 308
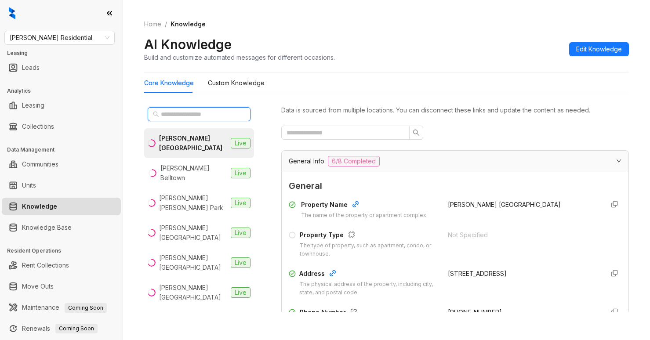
click at [206, 113] on input "text" at bounding box center [199, 115] width 77 height 10
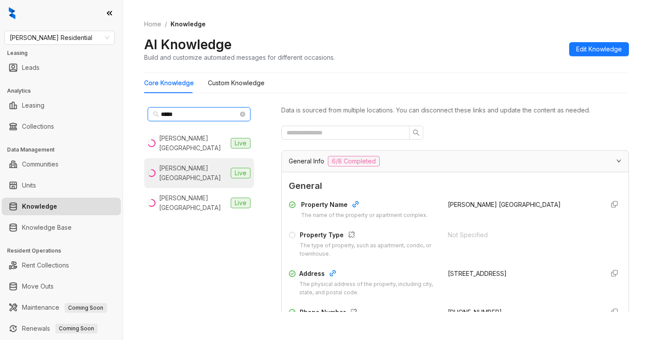
type input "*****"
click at [190, 170] on div "[PERSON_NAME][GEOGRAPHIC_DATA]" at bounding box center [193, 173] width 68 height 19
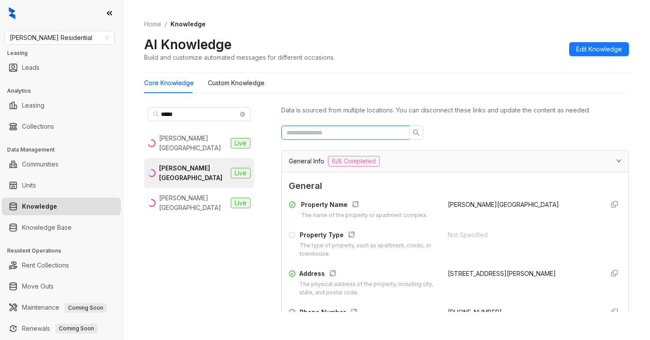
click at [296, 132] on input "text" at bounding box center [342, 133] width 111 height 10
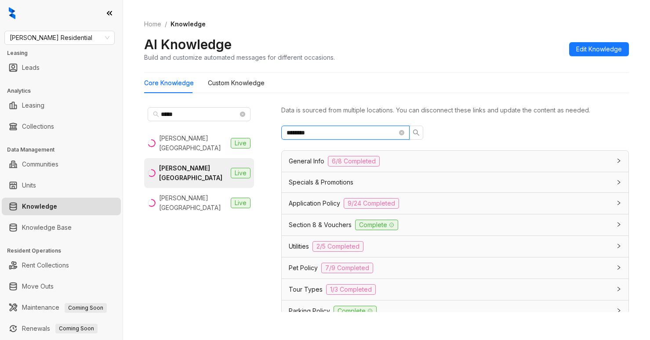
click at [361, 132] on input "********" at bounding box center [342, 133] width 111 height 10
type input "*****"
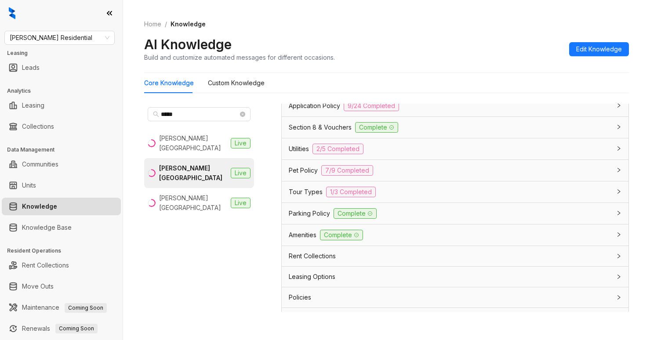
scroll to position [114, 0]
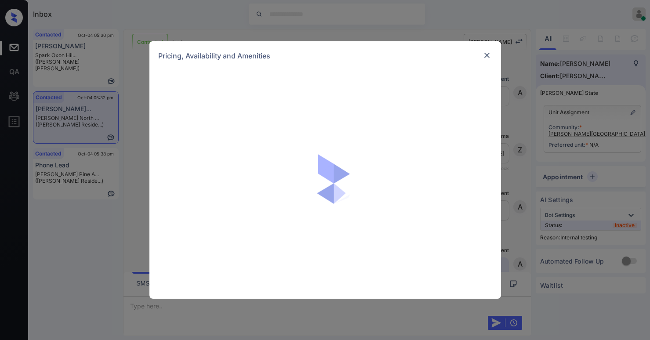
scroll to position [1428, 0]
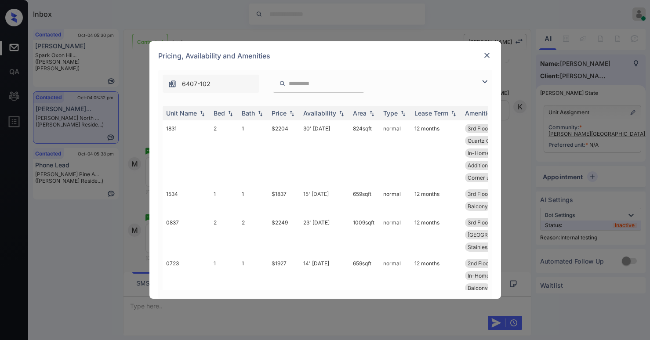
click at [480, 81] on img at bounding box center [485, 82] width 11 height 11
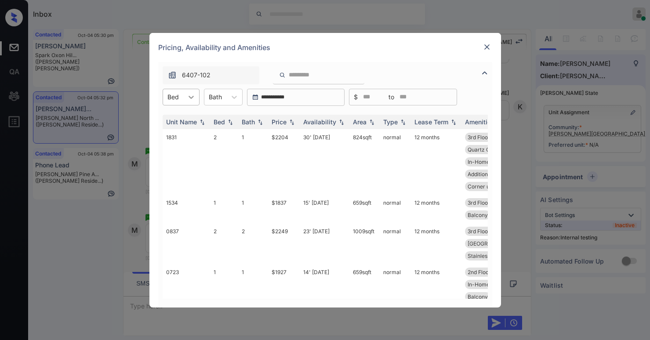
click at [197, 96] on div at bounding box center [191, 97] width 16 height 16
click at [178, 139] on div "2" at bounding box center [181, 135] width 37 height 16
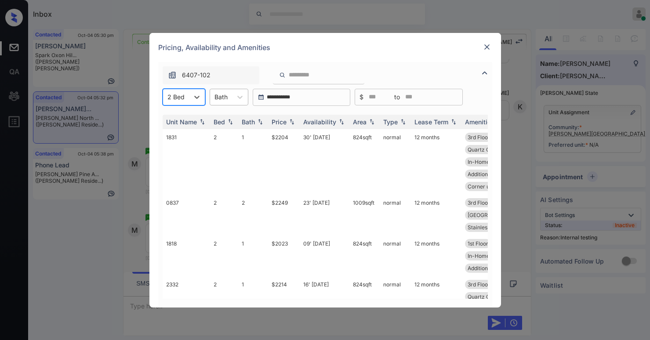
click at [226, 97] on div at bounding box center [221, 96] width 13 height 9
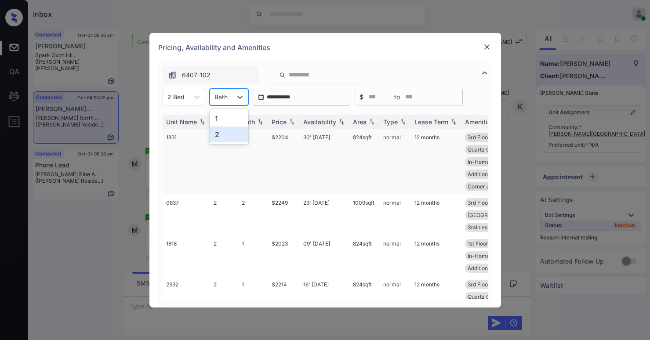
click at [217, 137] on div "2" at bounding box center [229, 135] width 39 height 16
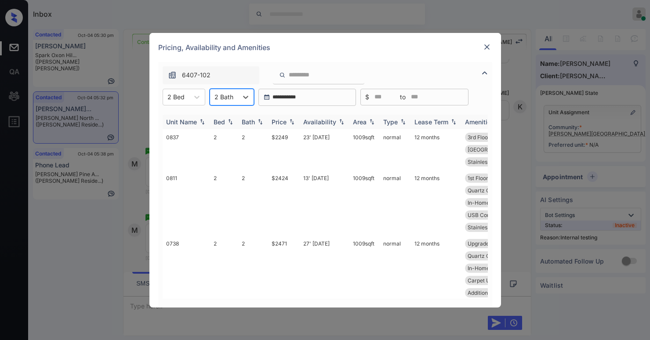
click at [282, 120] on div "Price" at bounding box center [279, 121] width 15 height 7
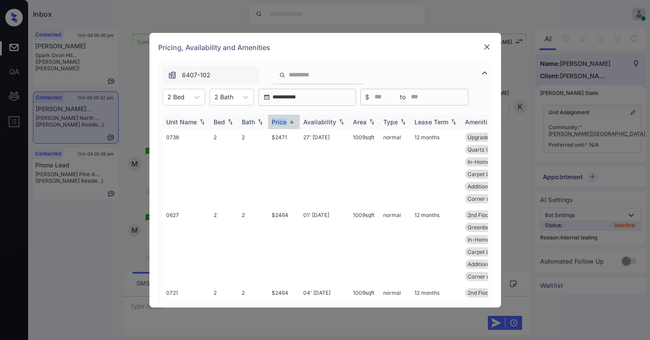
click at [282, 120] on div "Price" at bounding box center [279, 121] width 15 height 7
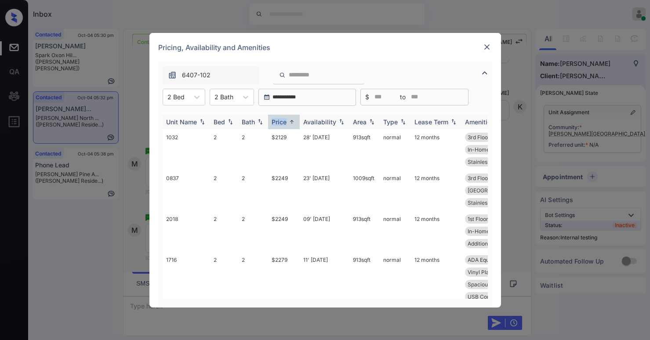
click at [282, 120] on div "Price" at bounding box center [279, 121] width 15 height 7
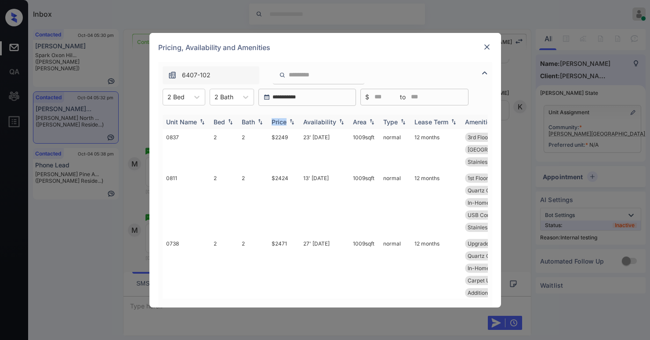
click at [282, 120] on div "Price" at bounding box center [279, 121] width 15 height 7
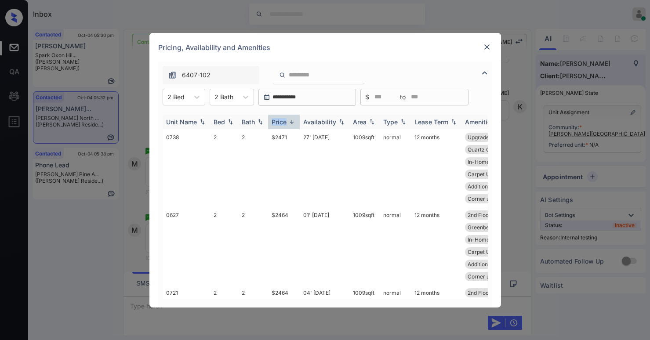
click at [282, 120] on div "Price" at bounding box center [279, 121] width 15 height 7
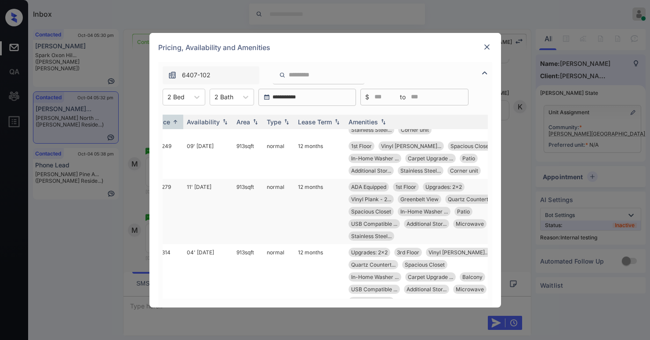
scroll to position [88, 117]
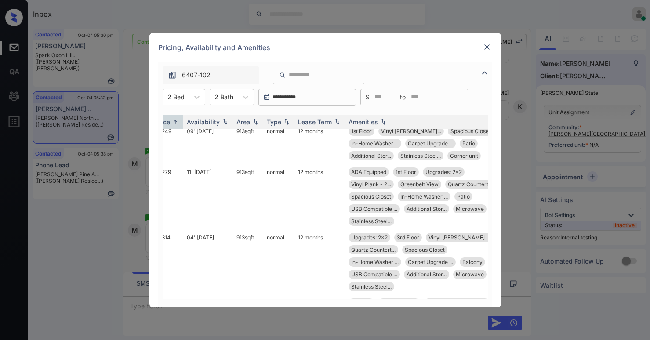
click at [485, 47] on img at bounding box center [487, 47] width 9 height 9
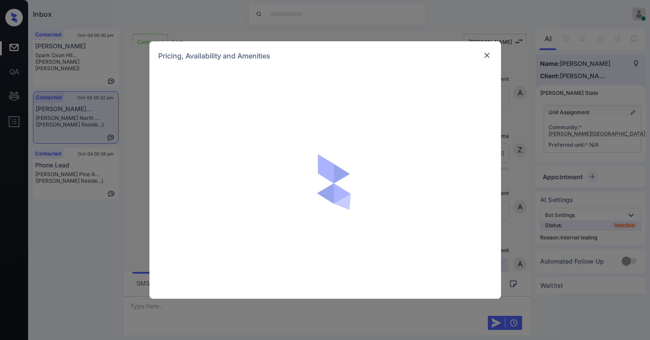
scroll to position [1428, 0]
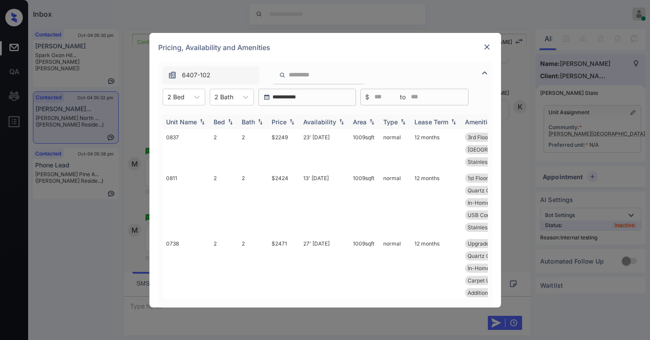
click at [288, 120] on img at bounding box center [292, 122] width 9 height 6
click at [287, 120] on div "Price" at bounding box center [279, 121] width 15 height 7
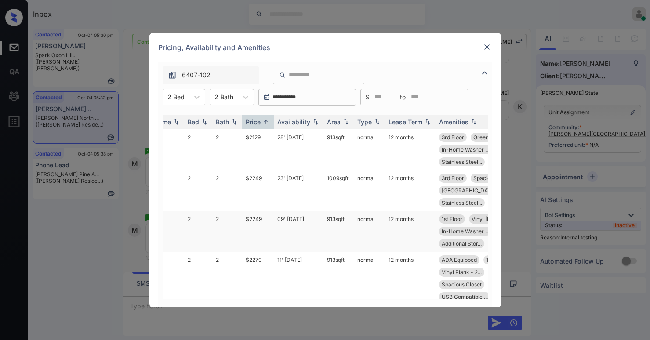
scroll to position [0, 24]
click at [261, 218] on td "$2249" at bounding box center [261, 231] width 32 height 41
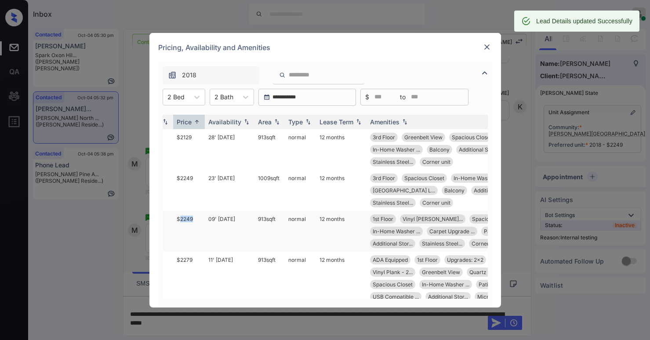
scroll to position [0, 96]
click at [386, 220] on span "1st Floor" at bounding box center [382, 219] width 21 height 7
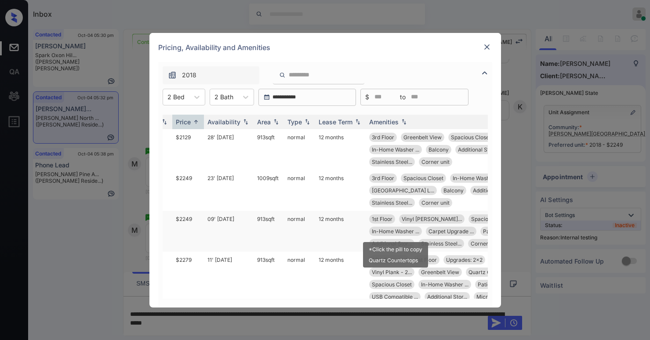
click at [399, 231] on span "In-Home Washer ..." at bounding box center [395, 231] width 47 height 7
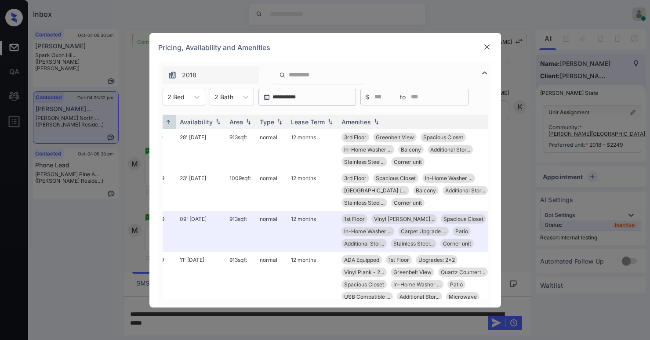
scroll to position [0, 125]
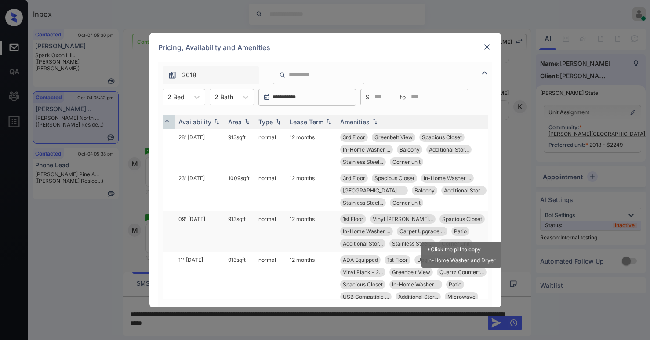
click at [466, 232] on span "Patio" at bounding box center [460, 231] width 13 height 7
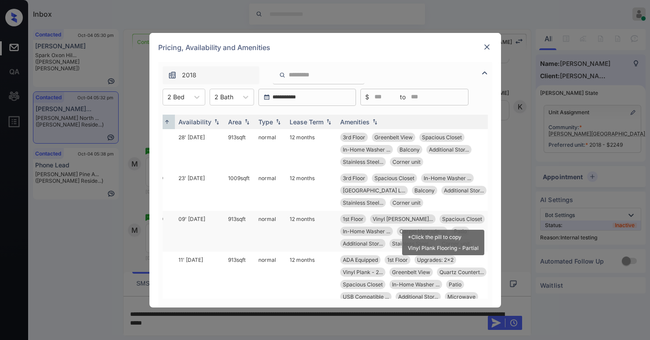
drag, startPoint x: 446, startPoint y: 220, endPoint x: 477, endPoint y: 213, distance: 31.7
click at [446, 220] on span "Spacious Closet" at bounding box center [462, 219] width 40 height 7
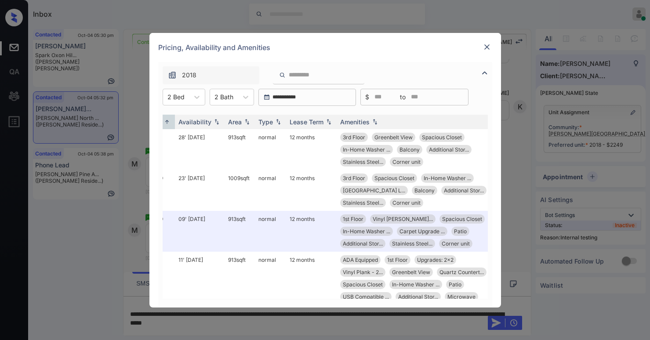
click at [489, 46] on img at bounding box center [487, 47] width 9 height 9
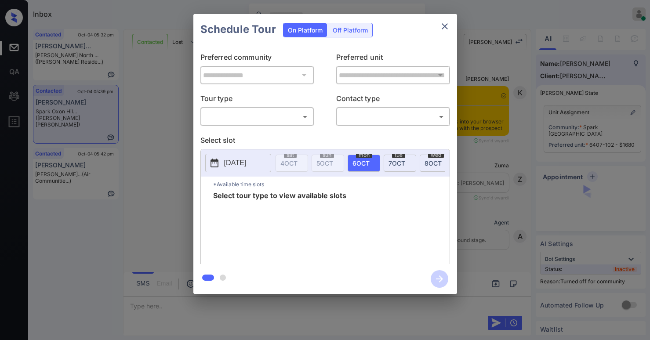
scroll to position [1428, 0]
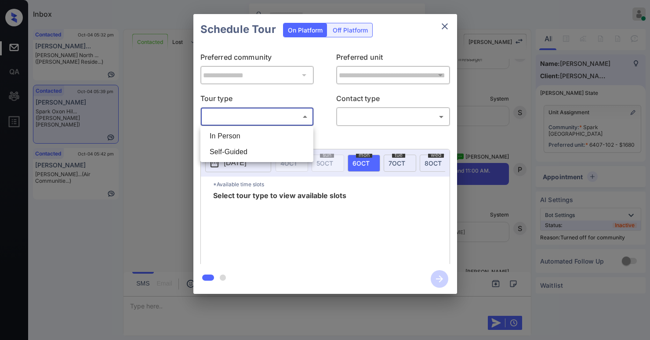
click at [279, 122] on body "Inbox Paolo Gabriel Online Set yourself offline Set yourself on break Profile S…" at bounding box center [325, 170] width 650 height 340
click at [256, 135] on li "In Person" at bounding box center [257, 136] width 109 height 16
type input "********"
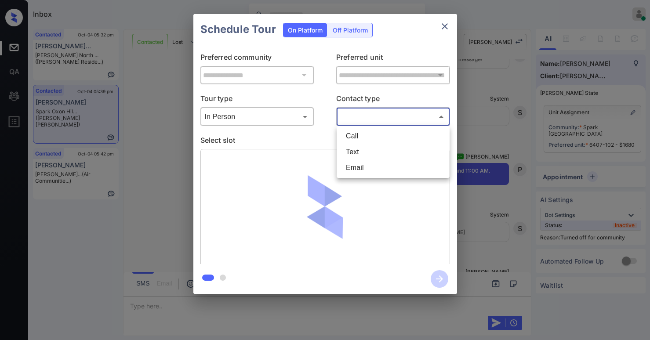
click at [369, 116] on body "Inbox Paolo Gabriel Online Set yourself offline Set yourself on break Profile S…" at bounding box center [325, 170] width 650 height 340
click at [351, 149] on li "Text" at bounding box center [393, 152] width 109 height 16
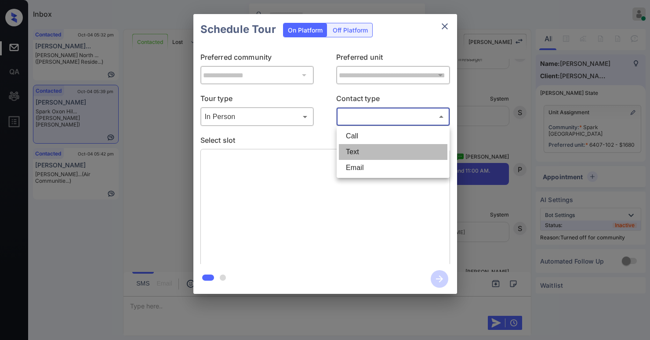
type input "****"
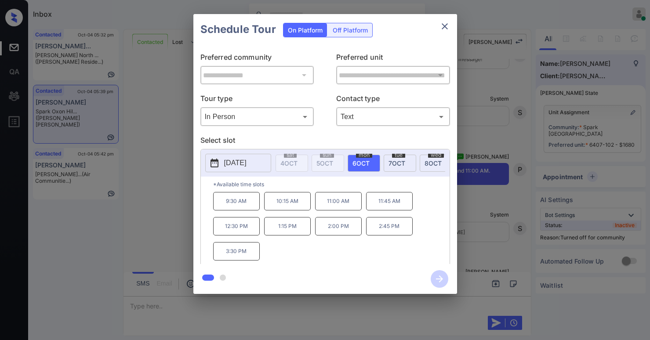
click at [337, 204] on p "11:00 AM" at bounding box center [338, 201] width 47 height 18
click at [439, 277] on icon "button" at bounding box center [440, 279] width 18 height 18
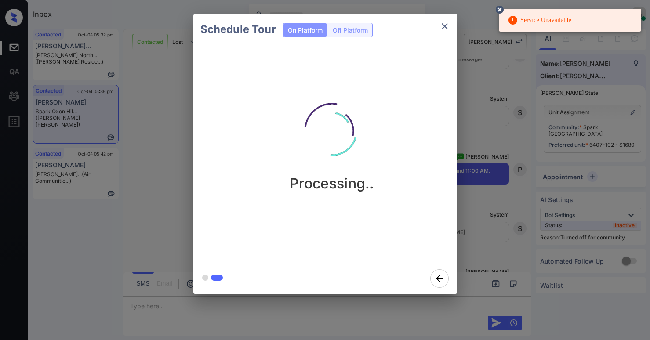
click at [501, 11] on circle at bounding box center [499, 9] width 5 height 5
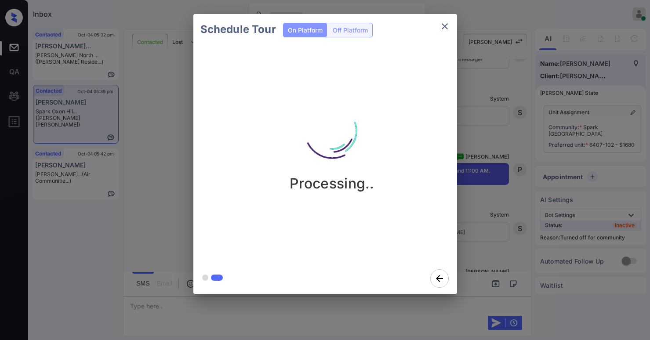
click at [479, 209] on div "Schedule Tour On Platform Off Platform Processing.." at bounding box center [325, 154] width 650 height 308
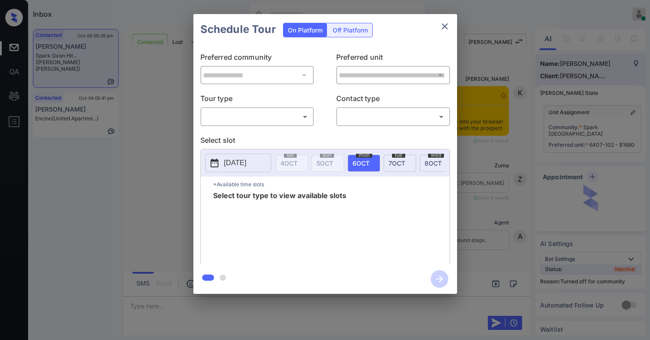
scroll to position [1692, 0]
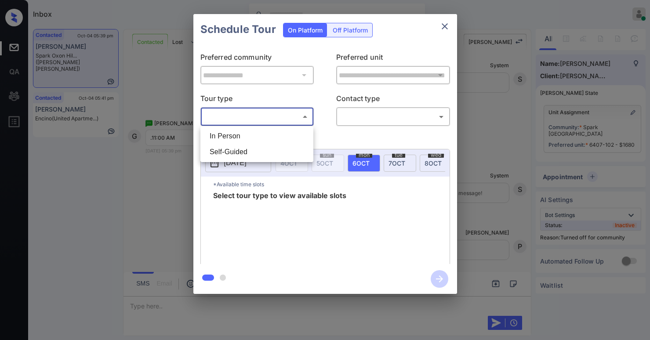
click at [261, 117] on body "Inbox [PERSON_NAME] Online Set yourself offline Set yourself on break Profile S…" at bounding box center [325, 170] width 650 height 340
click at [251, 135] on li "In Person" at bounding box center [257, 136] width 109 height 16
type input "********"
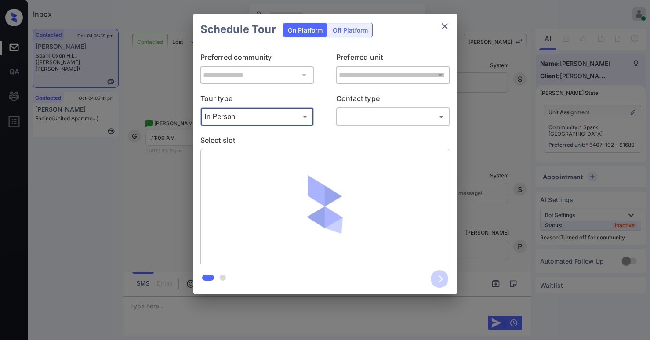
click at [356, 116] on body "Inbox [PERSON_NAME] Online Set yourself offline Set yourself on break Profile S…" at bounding box center [325, 170] width 650 height 340
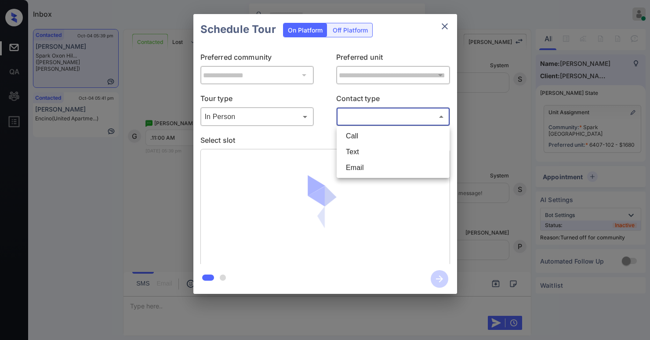
click at [365, 157] on li "Text" at bounding box center [393, 152] width 109 height 16
type input "****"
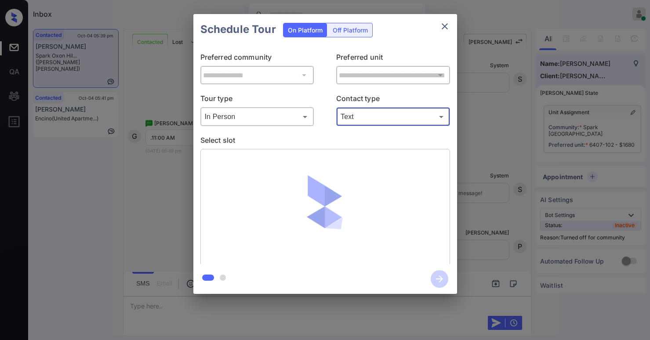
click at [369, 135] on p "Select slot" at bounding box center [326, 142] width 250 height 14
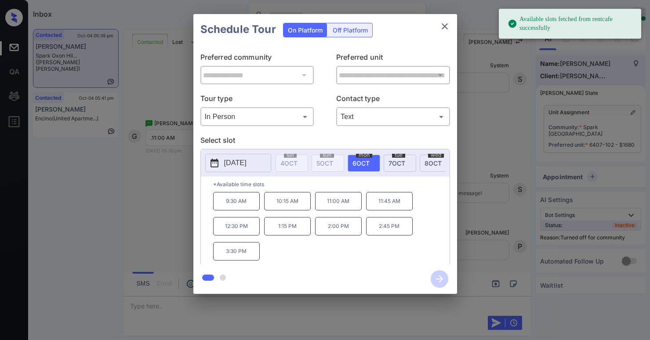
click at [339, 201] on p "11:00 AM" at bounding box center [338, 201] width 47 height 18
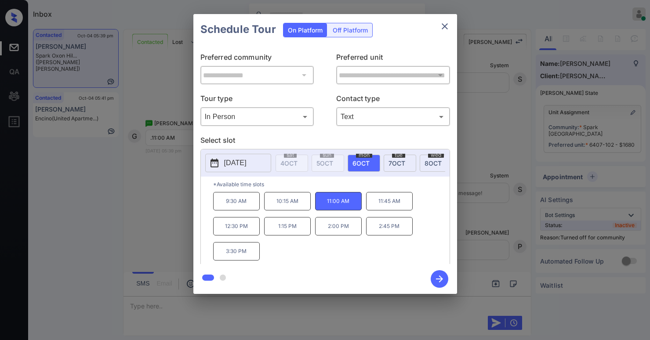
click at [433, 275] on icon "button" at bounding box center [440, 279] width 18 height 18
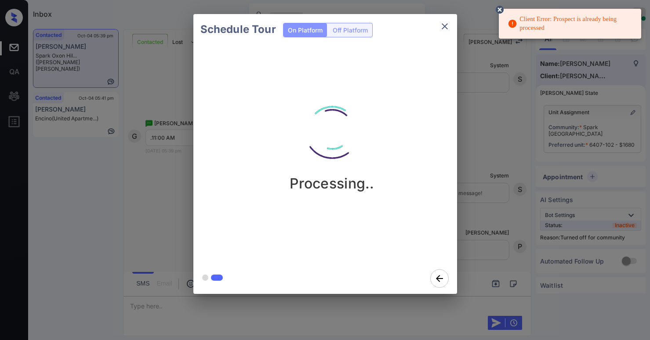
drag, startPoint x: 548, startPoint y: 30, endPoint x: 518, endPoint y: 17, distance: 32.7
click at [518, 17] on div "Client Error: Prospect is already being processed" at bounding box center [571, 23] width 127 height 25
drag, startPoint x: 522, startPoint y: 17, endPoint x: 540, endPoint y: 29, distance: 22.0
click at [540, 29] on div "Client Error: Prospect is already being processed" at bounding box center [571, 23] width 127 height 25
click at [543, 29] on div "Client Error: Prospect is already being processed" at bounding box center [571, 23] width 127 height 25
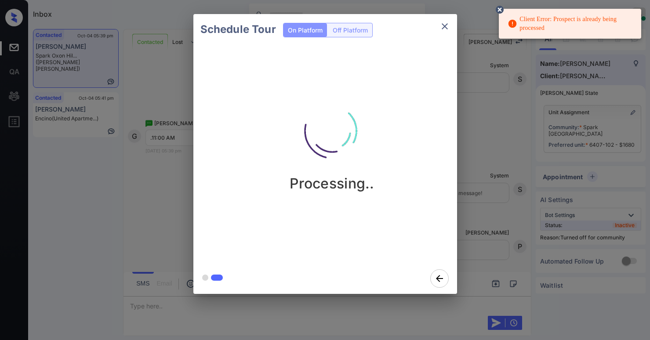
click at [500, 9] on circle at bounding box center [499, 9] width 5 height 5
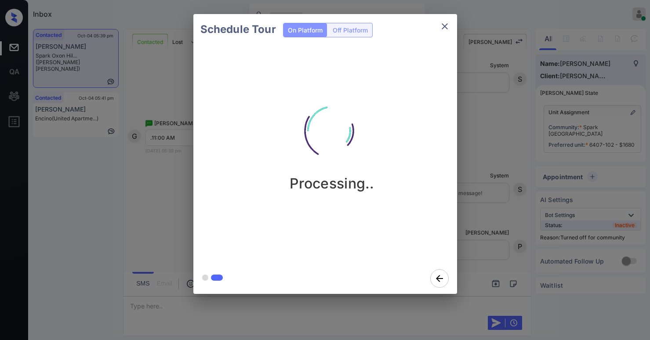
click at [475, 101] on div "Schedule Tour On Platform Off Platform Processing.." at bounding box center [325, 154] width 650 height 308
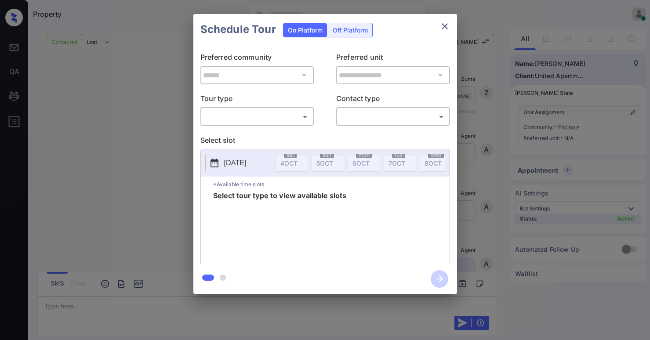
scroll to position [320, 0]
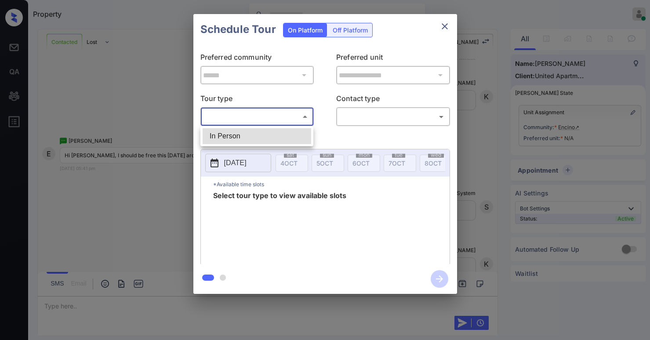
click at [225, 117] on body "Property Paolo Gabriel Online Set yourself offline Set yourself on break Profil…" at bounding box center [325, 170] width 650 height 340
click at [222, 131] on li "In Person" at bounding box center [257, 136] width 109 height 16
type input "********"
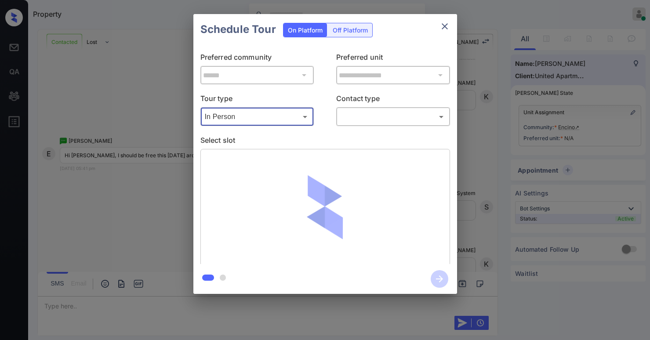
click at [389, 129] on div "**********" at bounding box center [326, 154] width 264 height 219
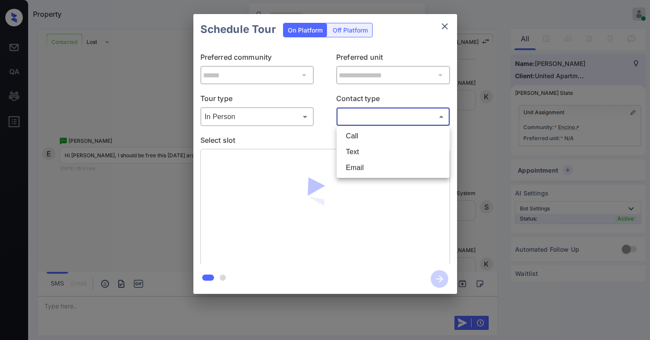
click at [385, 117] on body "Property Paolo Gabriel Online Set yourself offline Set yourself on break Profil…" at bounding box center [325, 170] width 650 height 340
click at [372, 151] on li "Text" at bounding box center [393, 152] width 109 height 16
type input "****"
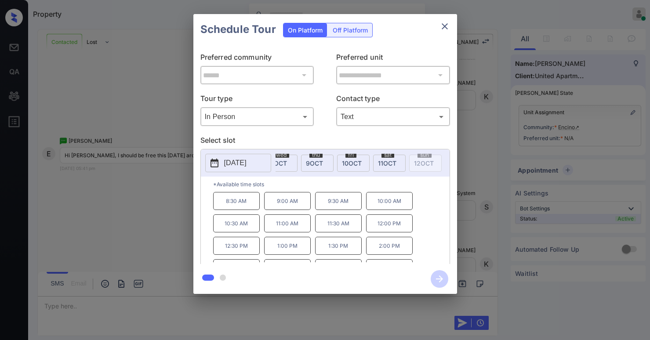
scroll to position [0, 161]
click at [348, 157] on div "fri 10 OCT" at bounding box center [347, 163] width 33 height 17
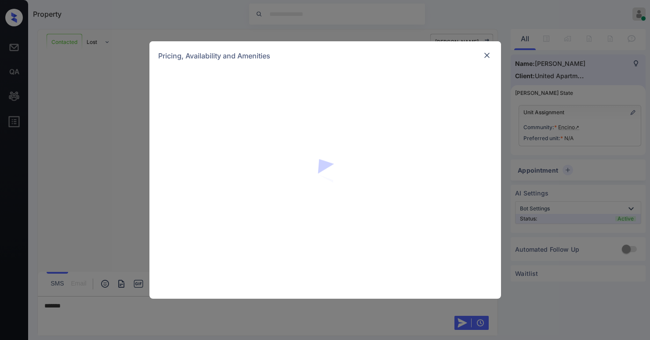
scroll to position [320, 0]
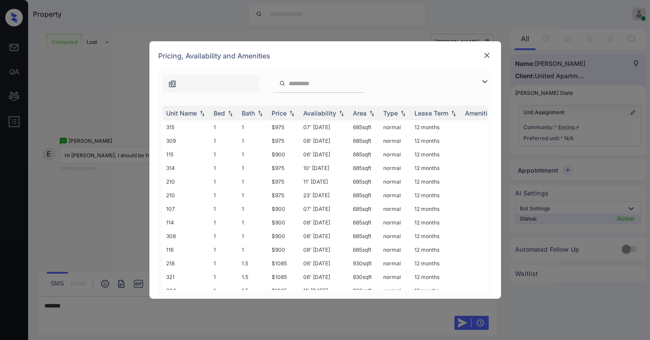
click at [485, 80] on img at bounding box center [485, 82] width 11 height 11
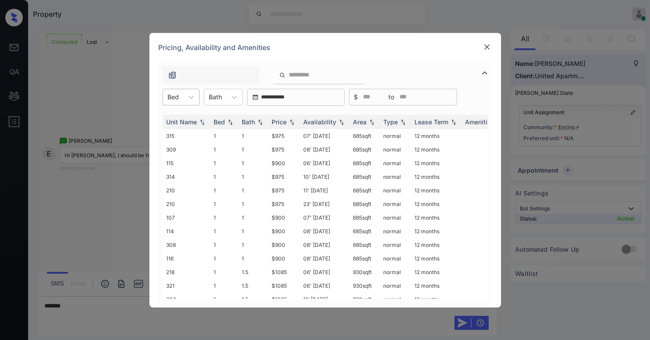
click at [168, 98] on input "text" at bounding box center [169, 96] width 2 height 7
click at [177, 119] on div "1" at bounding box center [181, 119] width 37 height 16
click at [285, 119] on div "Price" at bounding box center [279, 121] width 15 height 7
click at [285, 120] on div "Price" at bounding box center [279, 121] width 15 height 7
click at [296, 139] on td "$900" at bounding box center [284, 136] width 32 height 14
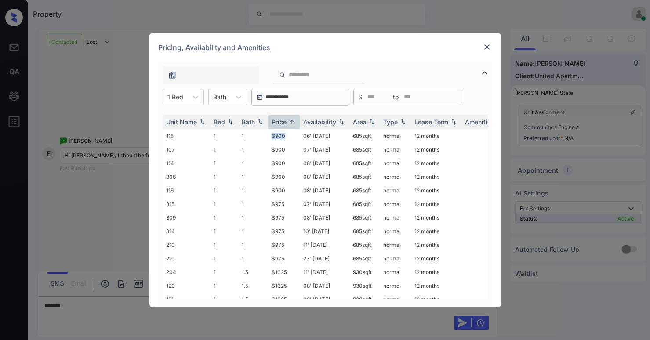
copy td "$900"
click at [276, 135] on td "$900" at bounding box center [284, 136] width 32 height 14
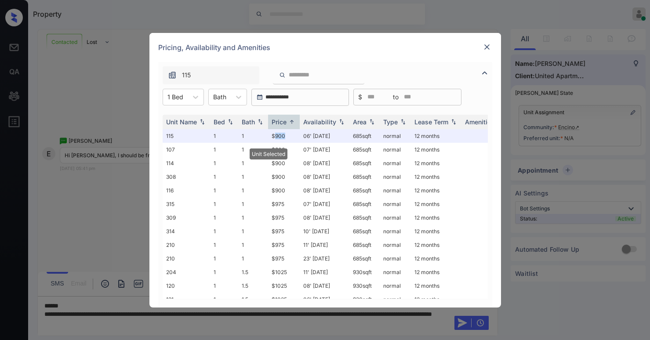
click at [489, 47] on img at bounding box center [487, 47] width 9 height 9
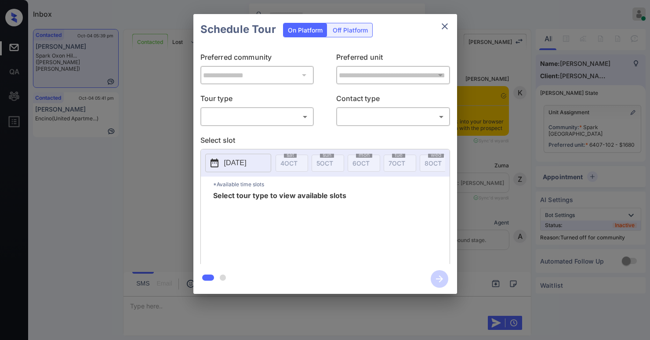
click at [252, 117] on body "Inbox [PERSON_NAME] Online Set yourself offline Set yourself on break Profile S…" at bounding box center [325, 170] width 650 height 340
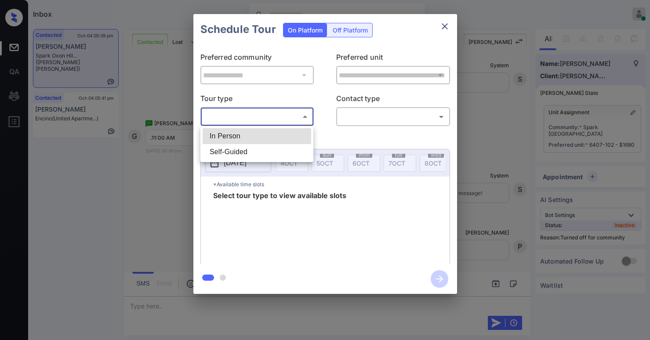
click at [241, 132] on li "In Person" at bounding box center [257, 136] width 109 height 16
type input "********"
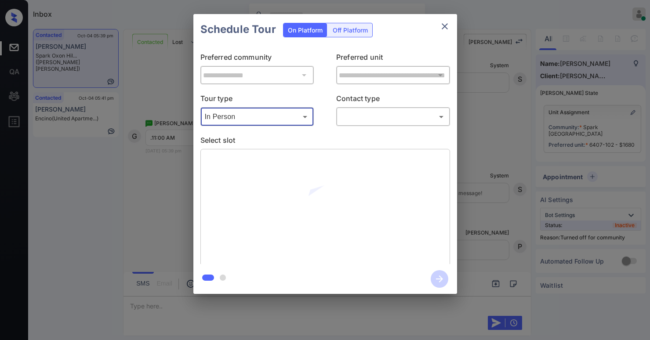
click at [381, 119] on body "Inbox [PERSON_NAME] Online Set yourself offline Set yourself on break Profile S…" at bounding box center [325, 170] width 650 height 340
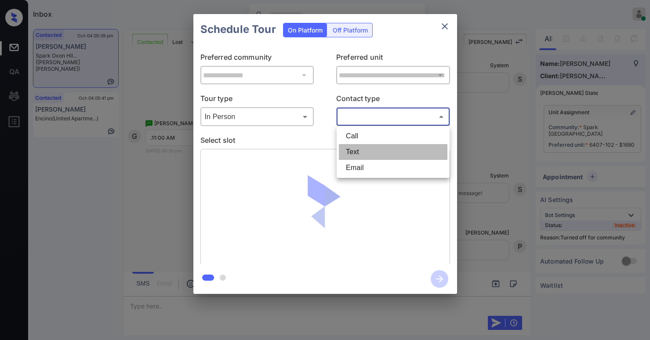
click at [369, 153] on li "Text" at bounding box center [393, 152] width 109 height 16
type input "****"
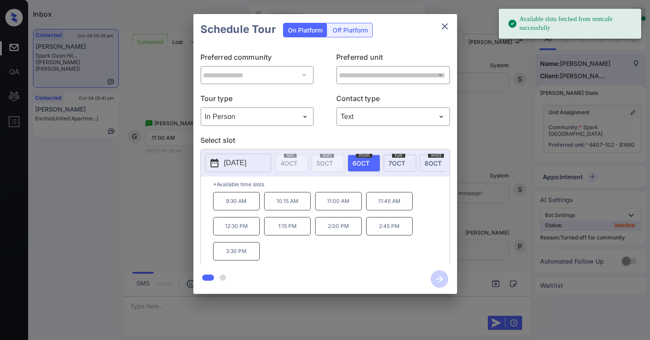
click at [343, 211] on p "11:00 AM" at bounding box center [338, 201] width 47 height 18
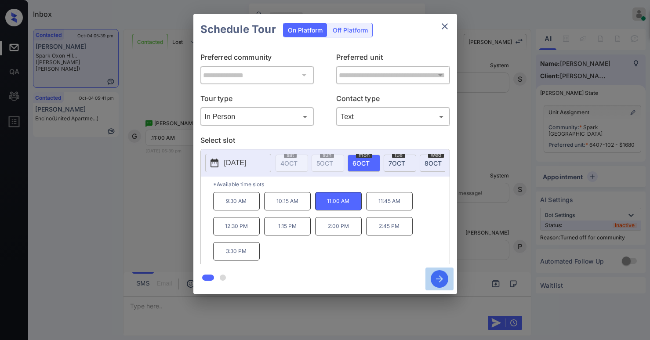
click at [437, 275] on icon "button" at bounding box center [440, 279] width 18 height 18
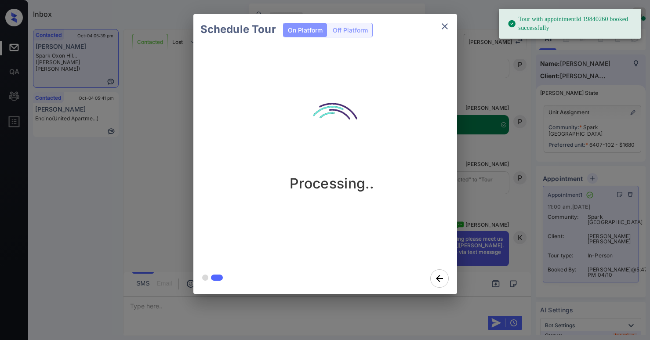
scroll to position [1880, 0]
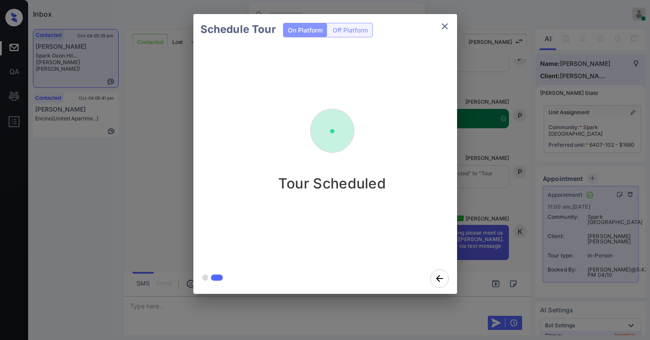
click at [481, 133] on div "Schedule Tour On Platform Off Platform Tour Scheduled" at bounding box center [325, 154] width 650 height 308
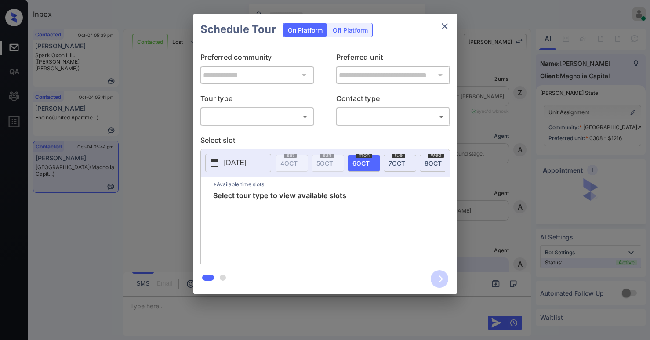
scroll to position [2775, 0]
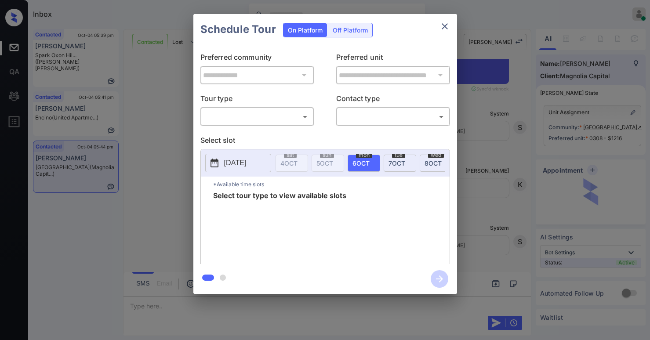
click at [269, 121] on body "Inbox [PERSON_NAME] Online Set yourself offline Set yourself on break Profile S…" at bounding box center [325, 170] width 650 height 340
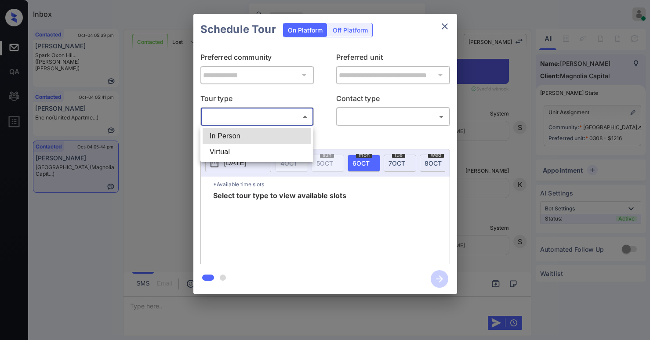
click at [258, 150] on li "Virtual" at bounding box center [257, 152] width 109 height 16
type input "*******"
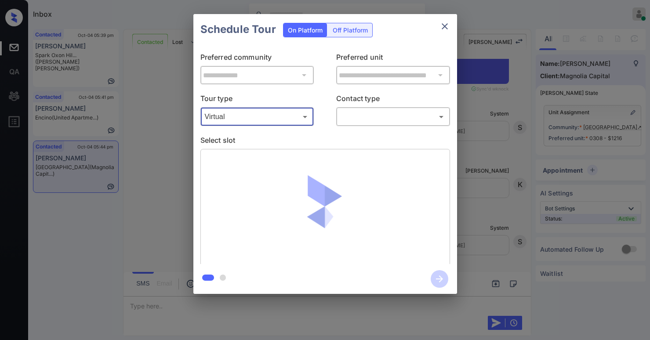
click at [368, 118] on body "Inbox [PERSON_NAME] Online Set yourself offline Set yourself on break Profile S…" at bounding box center [325, 170] width 650 height 340
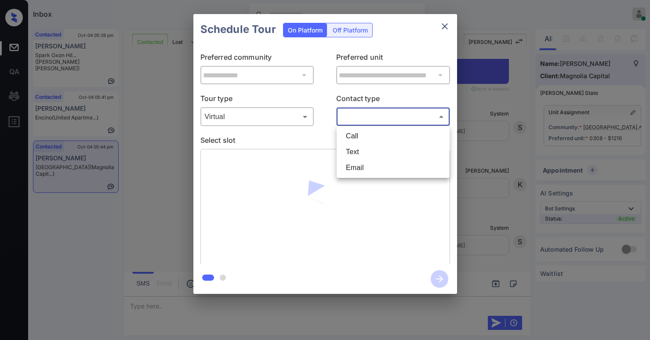
click at [358, 153] on li "Text" at bounding box center [393, 152] width 109 height 16
type input "****"
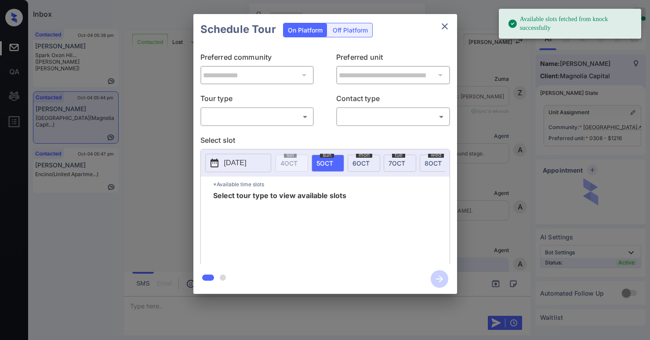
scroll to position [2951, 0]
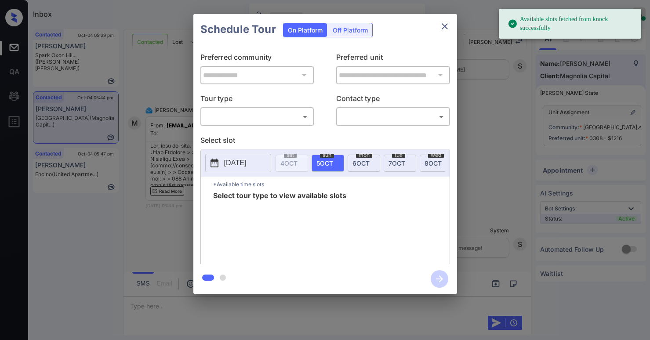
click at [230, 109] on div "​ ​" at bounding box center [258, 116] width 114 height 19
click at [237, 118] on body "Available slots fetched from knock successfully Inbox [PERSON_NAME] Online Set …" at bounding box center [325, 170] width 650 height 340
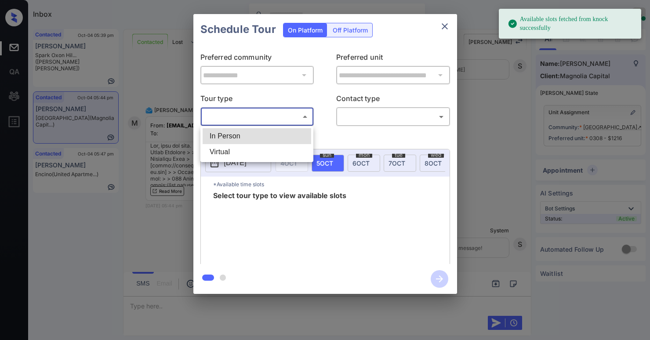
click at [234, 149] on li "Virtual" at bounding box center [257, 152] width 109 height 16
type input "*******"
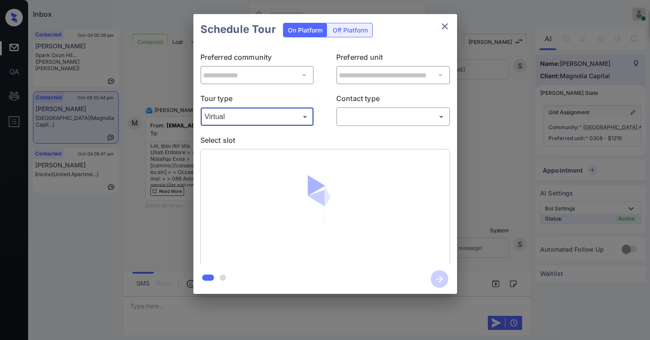
click at [347, 120] on body "Available slots fetched from knock successfully Inbox [PERSON_NAME] Online Set …" at bounding box center [325, 170] width 650 height 340
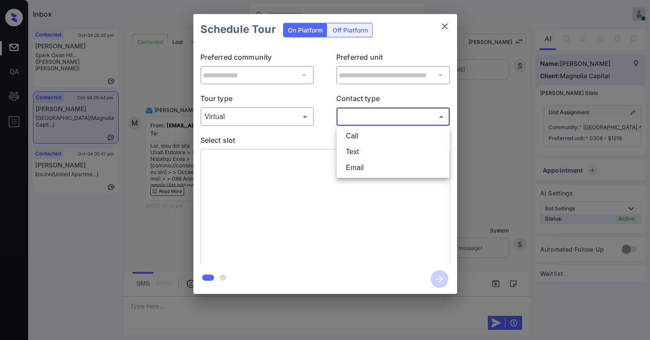
click at [365, 169] on li "Email" at bounding box center [393, 168] width 109 height 16
type input "*****"
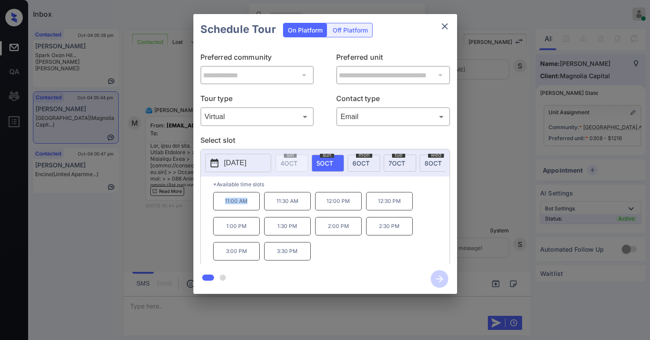
drag, startPoint x: 224, startPoint y: 207, endPoint x: 253, endPoint y: 205, distance: 29.5
click at [253, 205] on p "11:00 AM" at bounding box center [236, 201] width 47 height 18
copy p "11:00 AM"
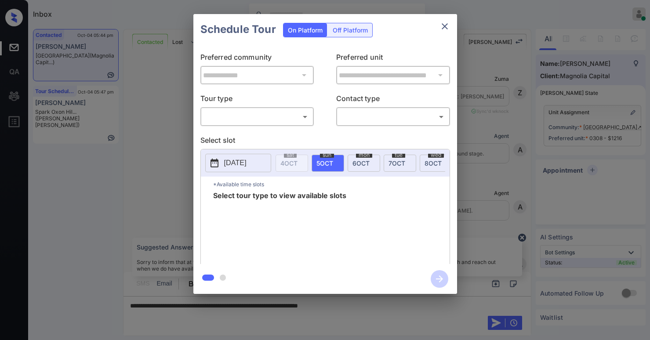
scroll to position [2951, 0]
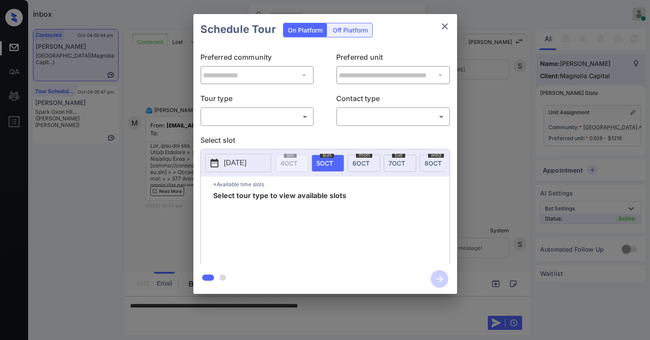
click at [272, 112] on body "Inbox [PERSON_NAME] Online Set yourself offline Set yourself on break Profile S…" at bounding box center [325, 170] width 650 height 340
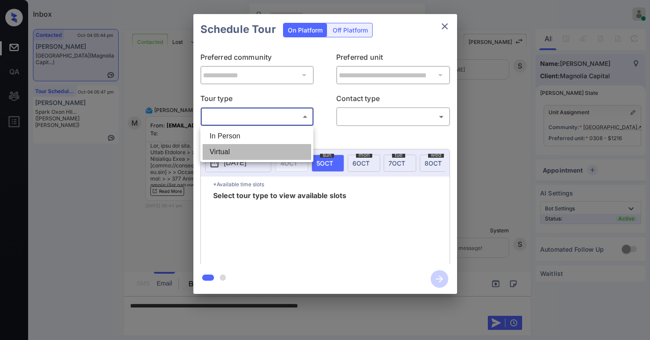
click at [244, 151] on li "Virtual" at bounding box center [257, 152] width 109 height 16
type input "*******"
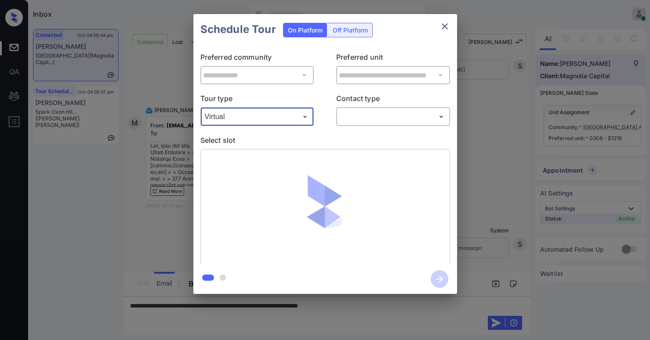
click at [365, 117] on body "Inbox [PERSON_NAME] Online Set yourself offline Set yourself on break Profile S…" at bounding box center [325, 170] width 650 height 340
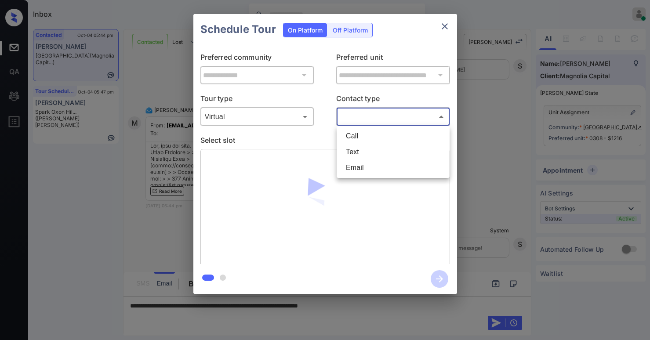
click at [356, 165] on li "Email" at bounding box center [393, 168] width 109 height 16
type input "*****"
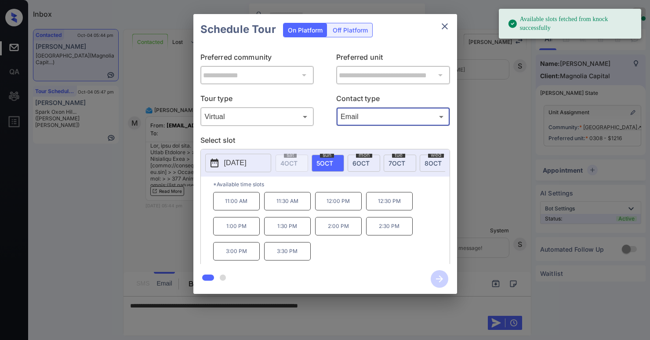
click at [443, 24] on icon "close" at bounding box center [445, 26] width 11 height 11
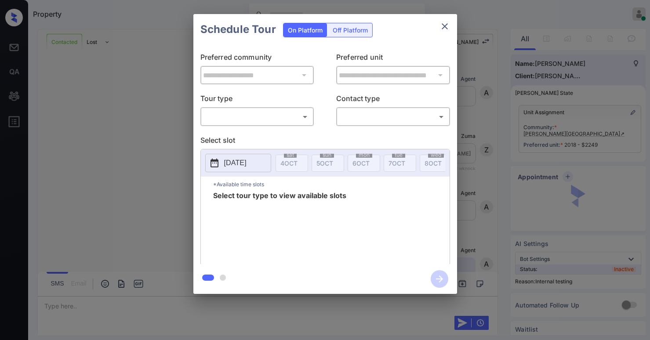
scroll to position [2742, 0]
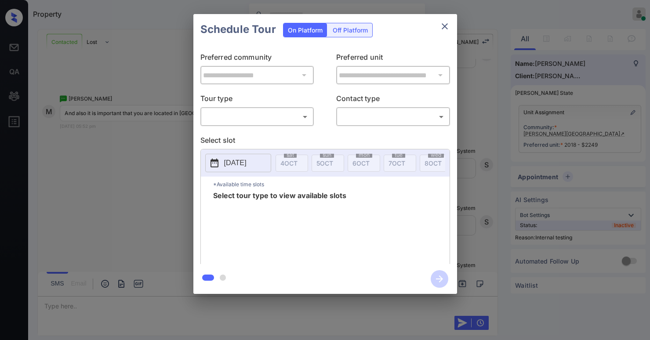
click at [266, 109] on div "​ ​" at bounding box center [258, 116] width 114 height 19
click at [268, 115] on body "Property [PERSON_NAME] Online Set yourself offline Set yourself on break Profil…" at bounding box center [325, 170] width 650 height 340
click at [442, 25] on icon "close" at bounding box center [445, 26] width 11 height 11
